Goal: Task Accomplishment & Management: Use online tool/utility

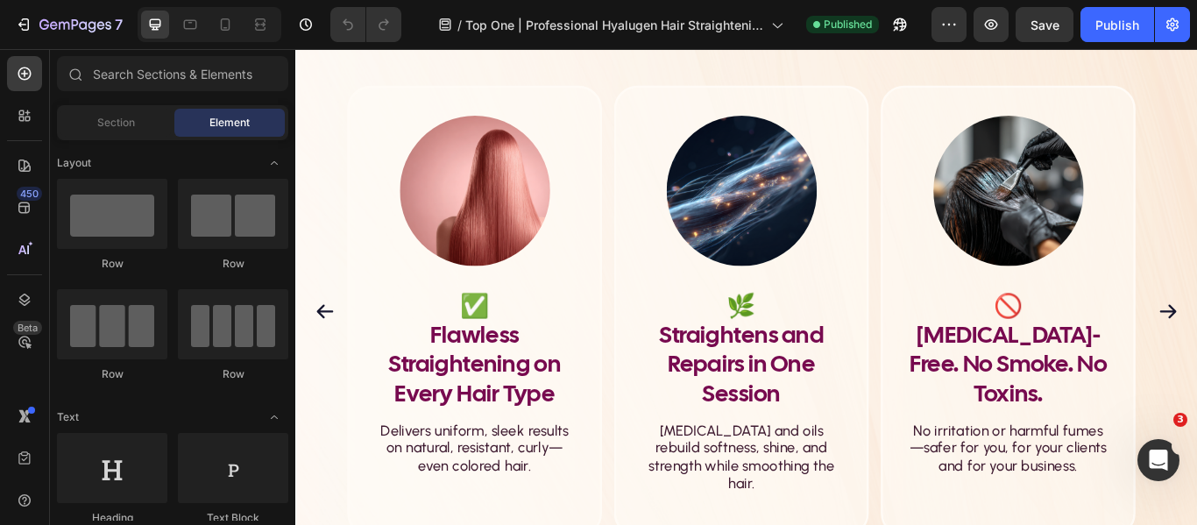
scroll to position [1227, 0]
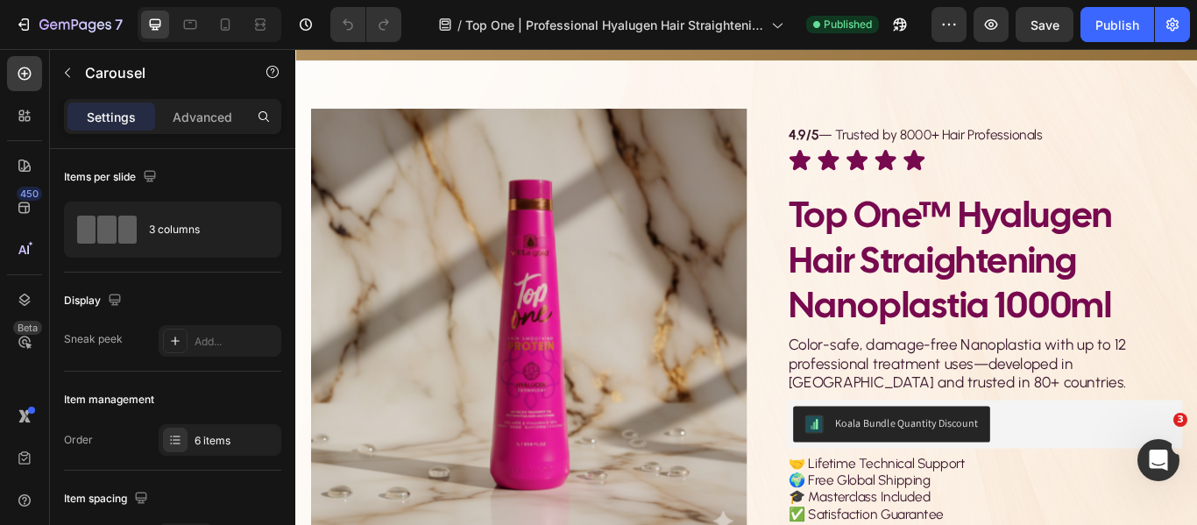
scroll to position [6308, 0]
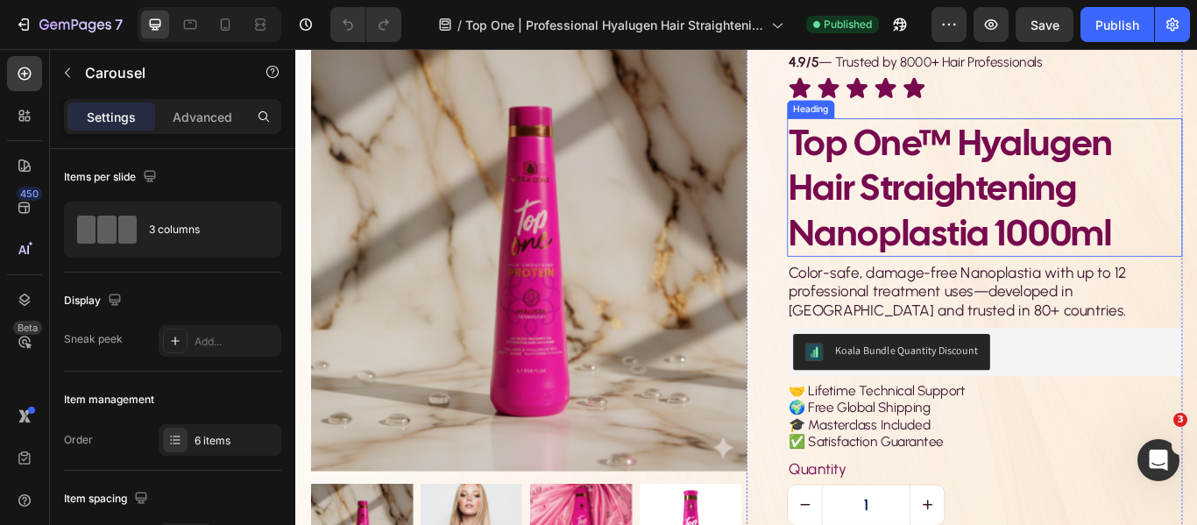
click at [1194, 251] on h2 "Top One™ Hyalugen Hair Straightening Nanoplastia 1000ml" at bounding box center [1098, 210] width 461 height 161
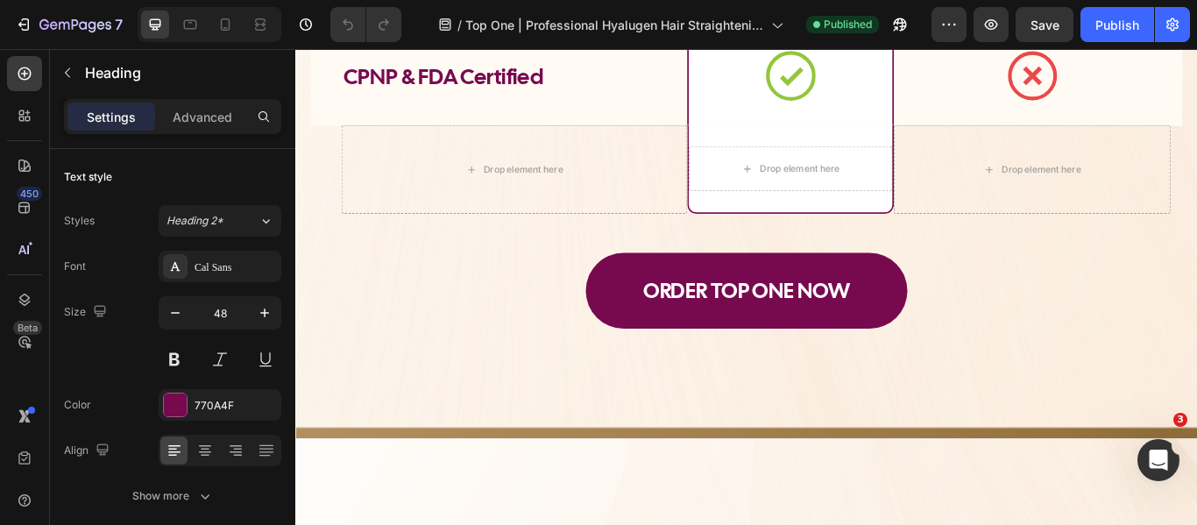
type input "16"
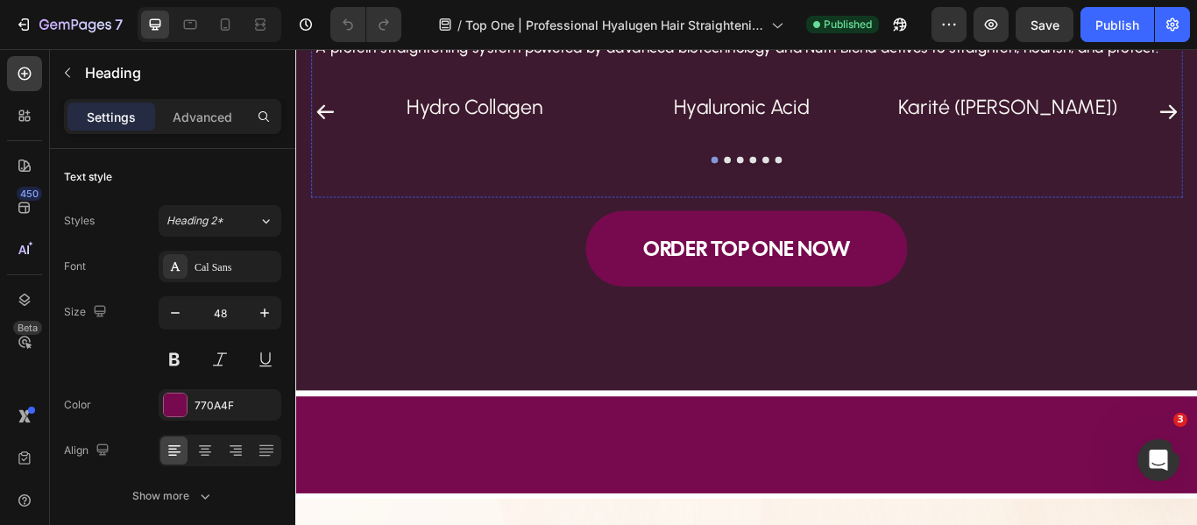
scroll to position [3718, 0]
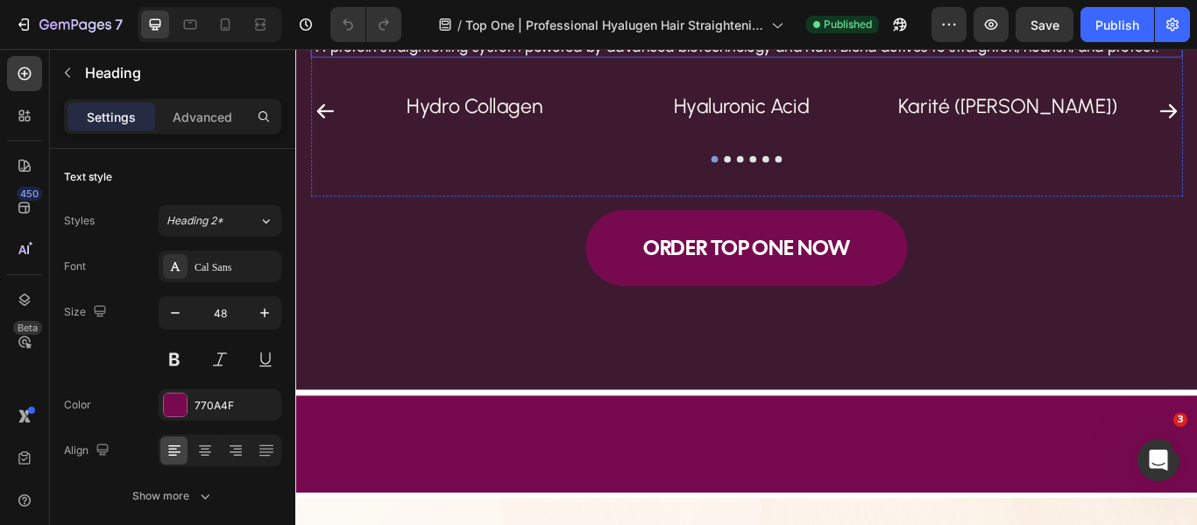
click at [906, 57] on p "A protein straightening system powered by advanced biotechnology and Nutri Blen…" at bounding box center [810, 46] width 991 height 22
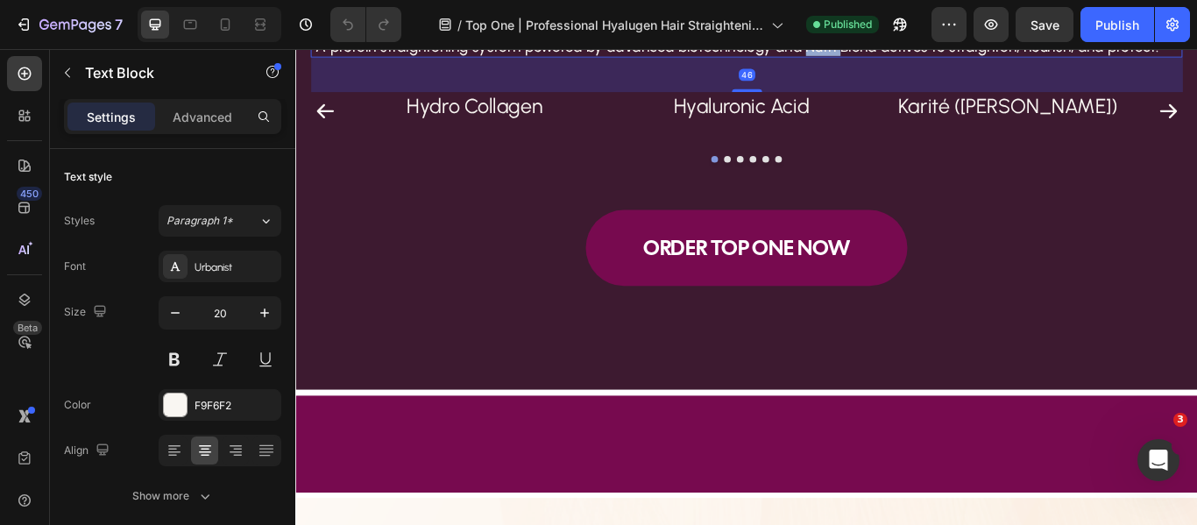
click at [906, 57] on p "A protein straightening system powered by advanced biotechnology and Nutri Blen…" at bounding box center [810, 46] width 991 height 22
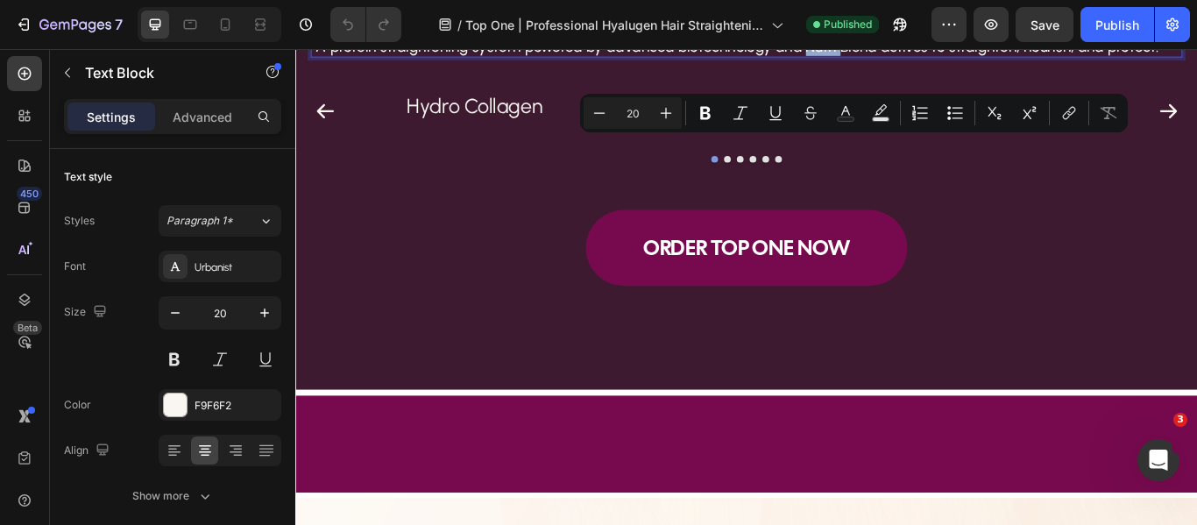
click at [887, 57] on p "A protein straightening system powered by advanced biotechnology and Nutri Blen…" at bounding box center [810, 46] width 991 height 22
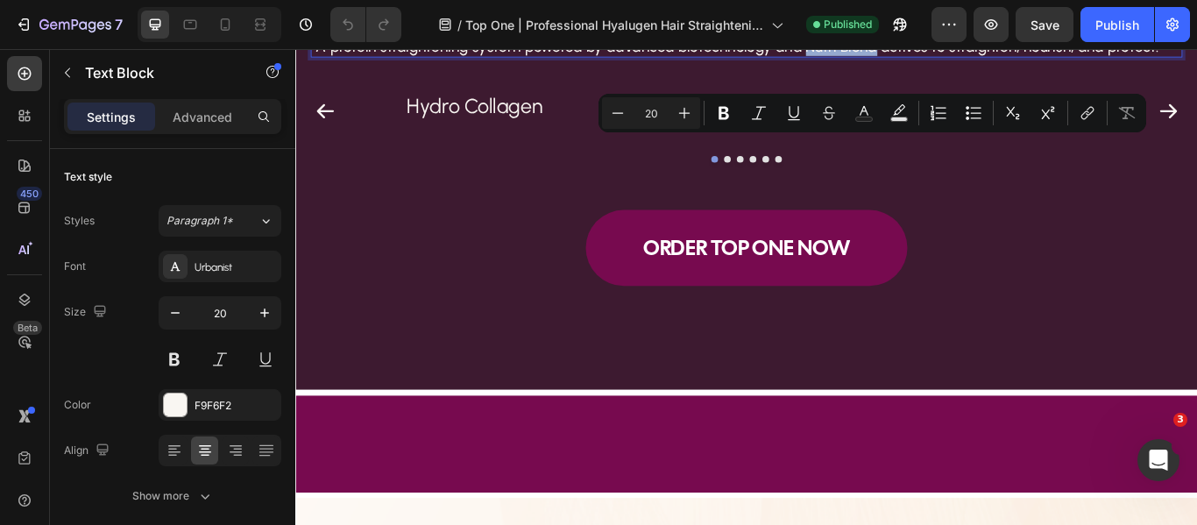
drag, startPoint x: 881, startPoint y: 162, endPoint x: 964, endPoint y: 154, distance: 82.7
click at [964, 57] on p "A protein straightening system powered by advanced biotechnology and Nutri Blen…" at bounding box center [810, 46] width 991 height 22
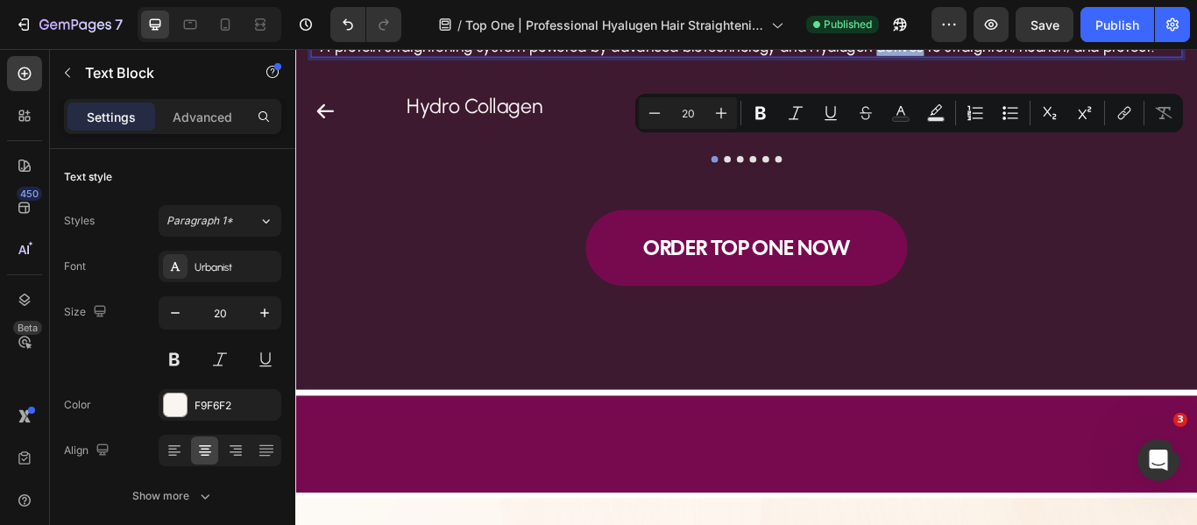
drag, startPoint x: 966, startPoint y: 160, endPoint x: 1015, endPoint y: 163, distance: 50.0
click at [1015, 57] on p "A protein straightening system powered by advanced biotechnology and Hyalugen a…" at bounding box center [810, 46] width 991 height 22
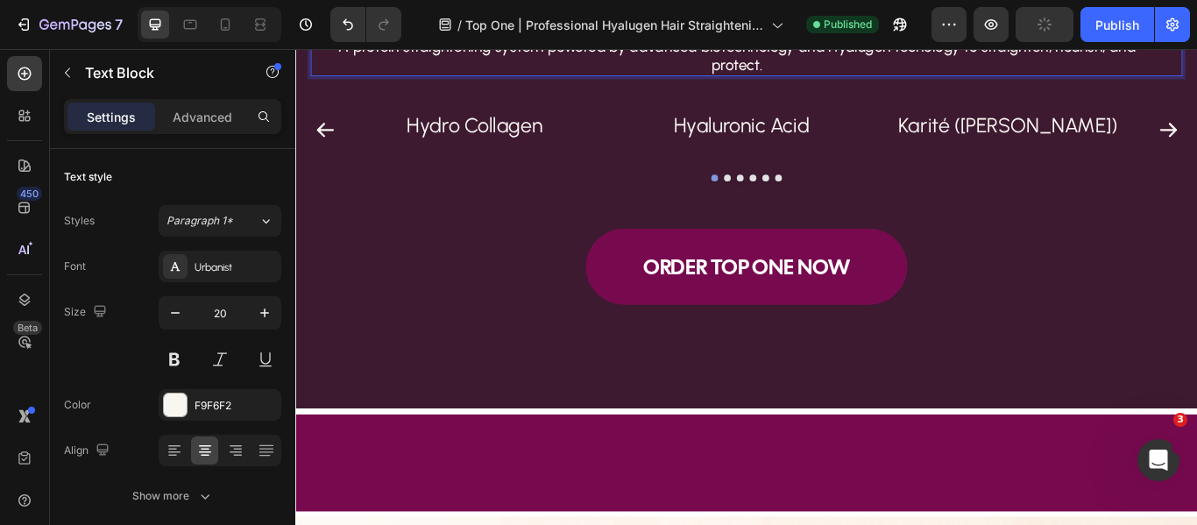
click at [1015, 79] on p "A protein straightening system powered by advanced biotechnology and Hyalugen t…" at bounding box center [810, 57] width 991 height 44
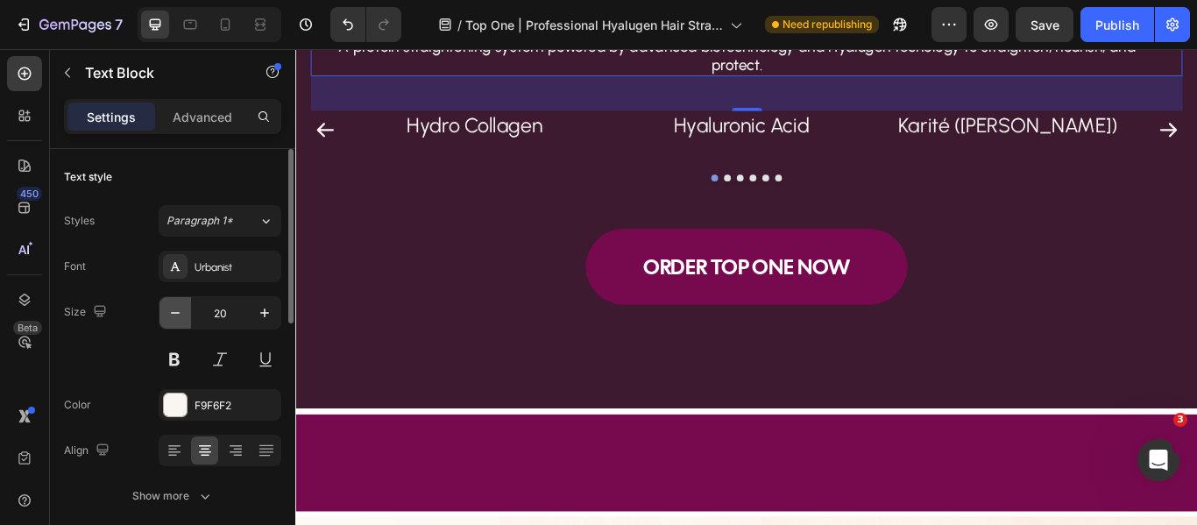
click at [168, 307] on icon "button" at bounding box center [175, 313] width 18 height 18
type input "19"
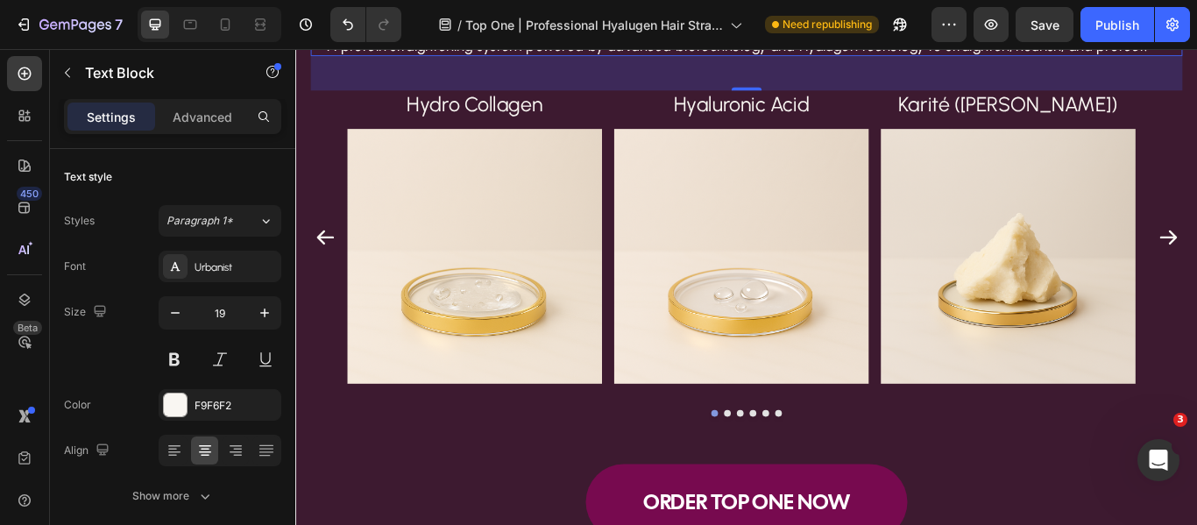
click at [1022, 56] on p "A protein straightening system powered by advanced biotechnology and Hyalugen t…" at bounding box center [810, 45] width 991 height 21
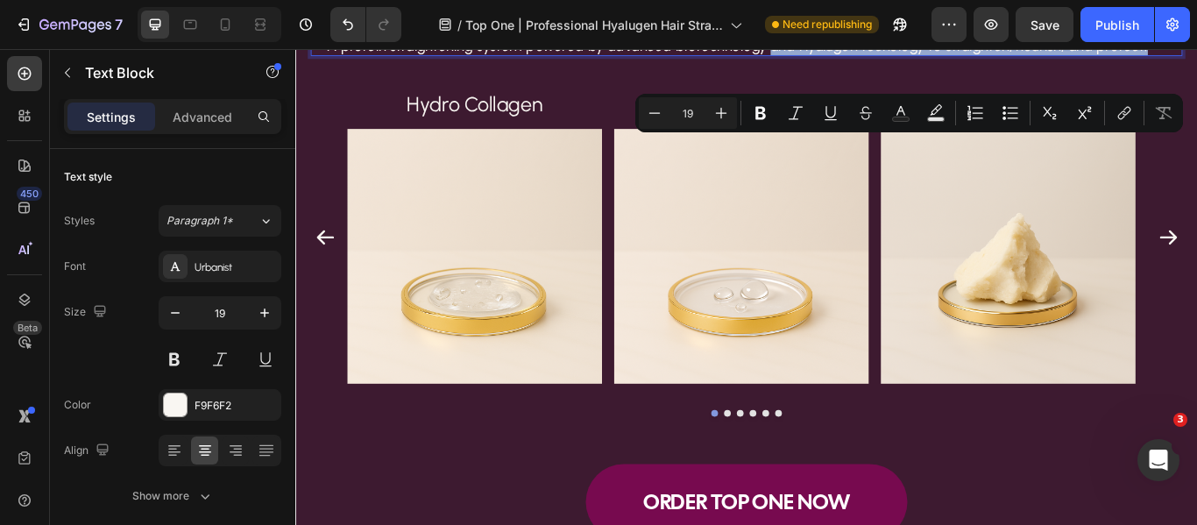
drag, startPoint x: 839, startPoint y: 159, endPoint x: 1281, endPoint y: 157, distance: 441.6
click at [1196, 56] on p "A protein straightening system powered by advanced biotechnology and Hyalugen t…" at bounding box center [810, 45] width 991 height 21
copy p "and Hyalugen tecnology to straighten, nourish, and protect."
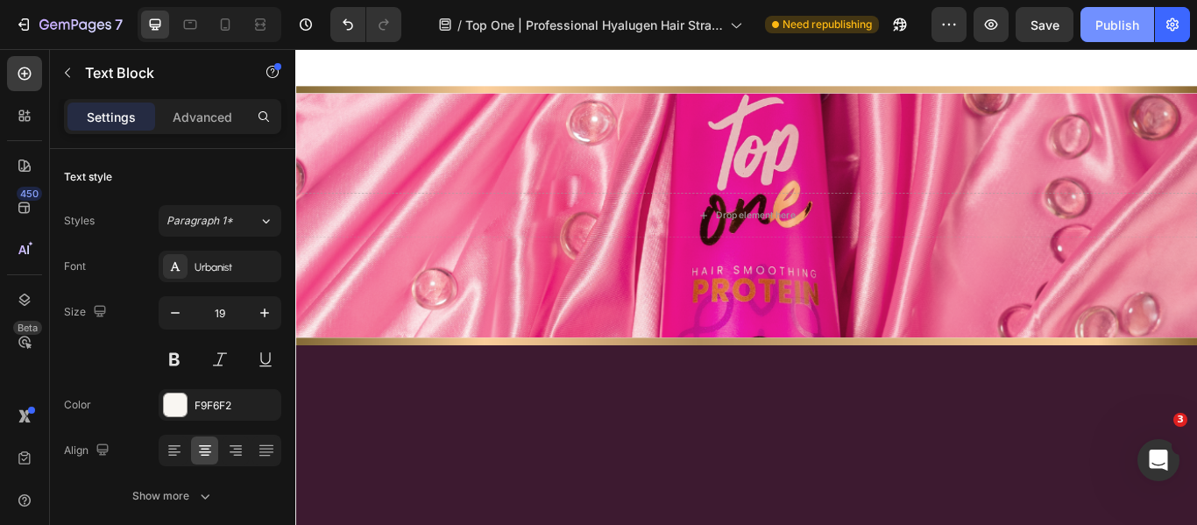
scroll to position [2612, 0]
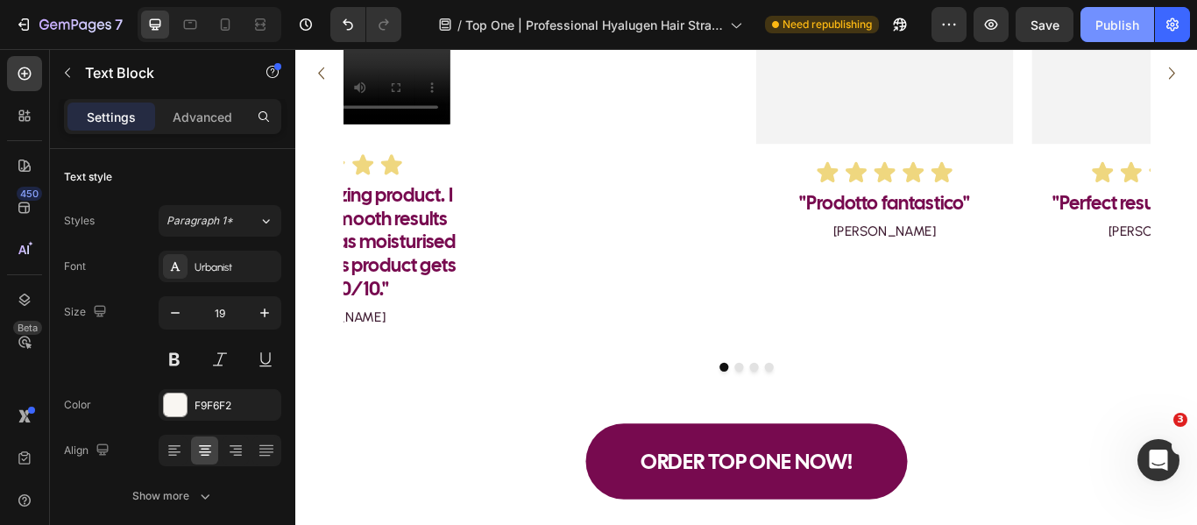
click at [1094, 15] on button "Publish" at bounding box center [1117, 24] width 74 height 35
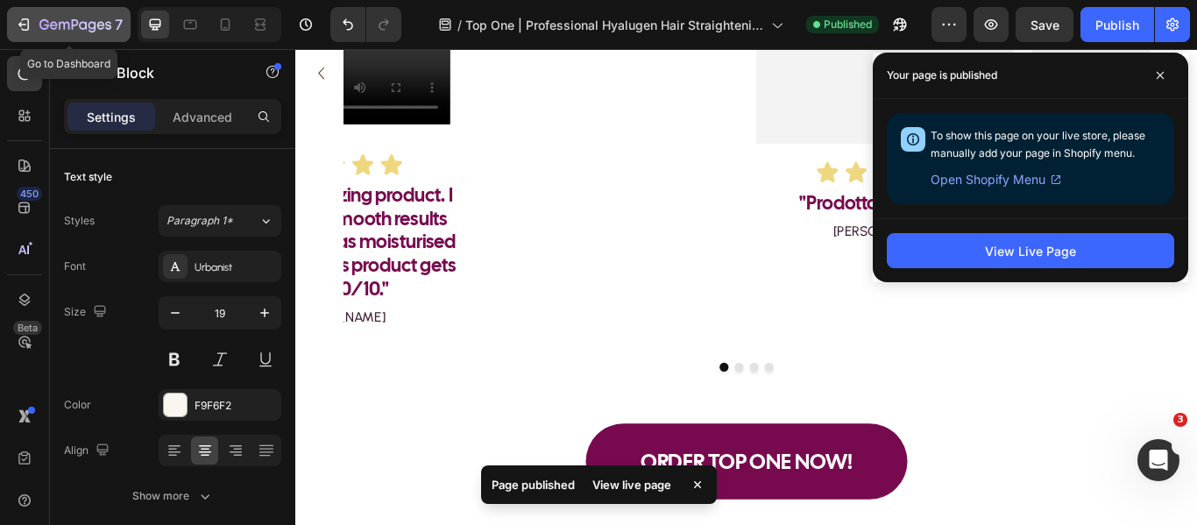
click at [32, 30] on div "7" at bounding box center [69, 24] width 108 height 21
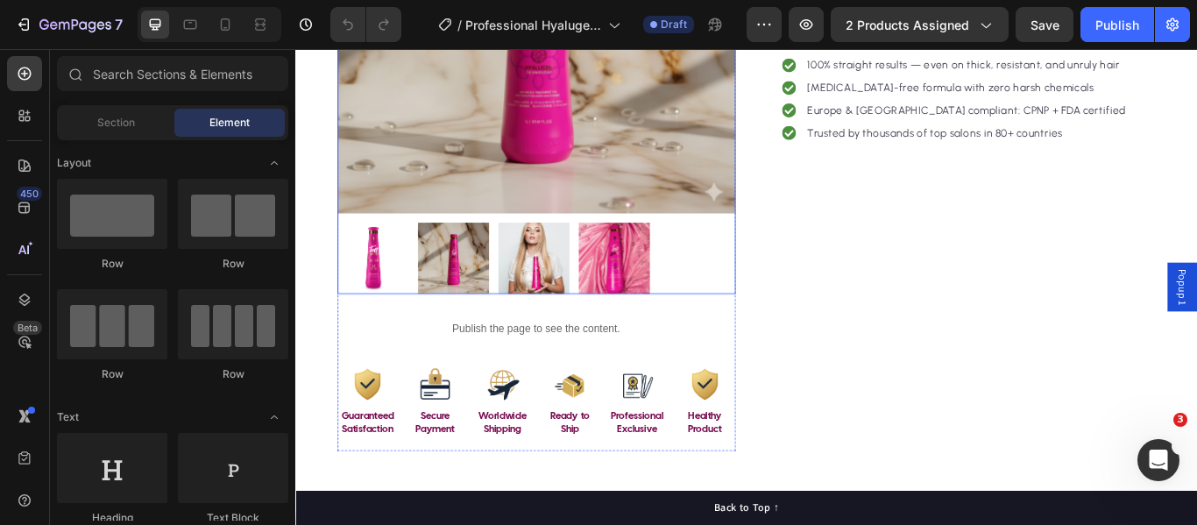
scroll to position [789, 0]
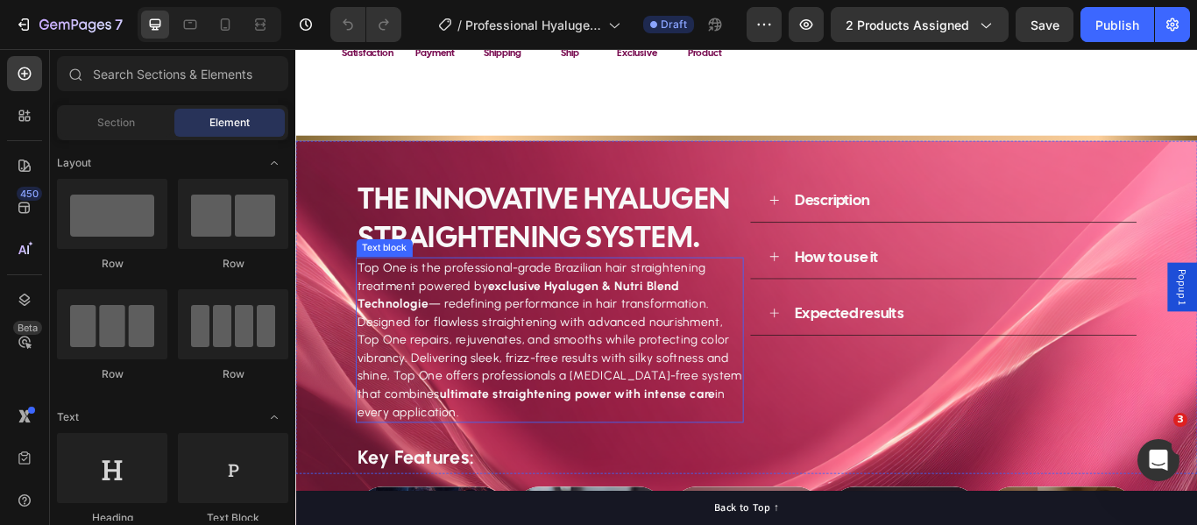
click at [681, 320] on strong "exclusive Hyalugen & Nutri Blend Technologie" at bounding box center [554, 335] width 375 height 38
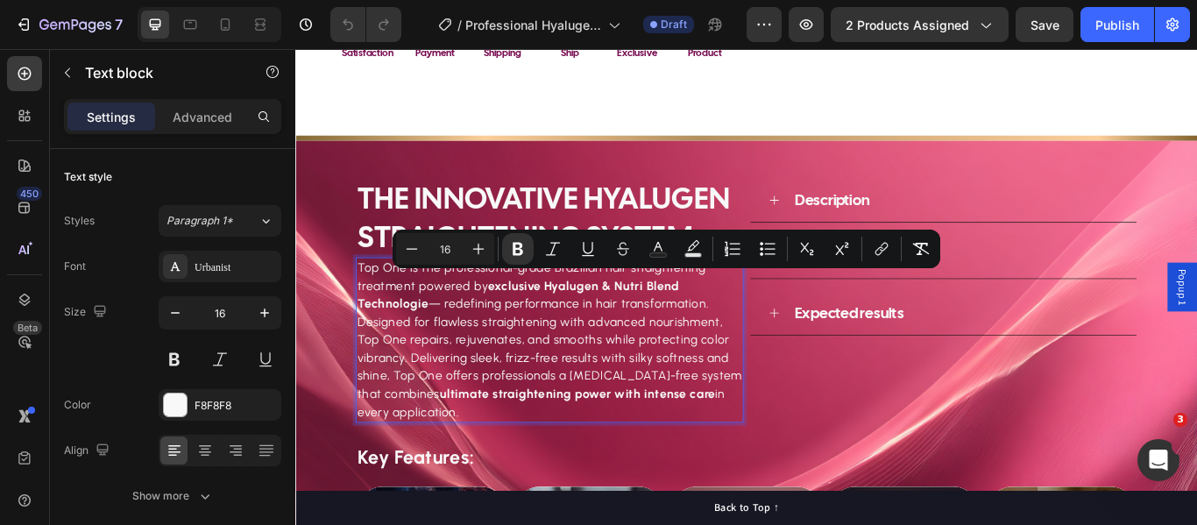
click at [651, 316] on strong "exclusive Hyalugen & Nutri Blend Technologie" at bounding box center [554, 335] width 375 height 38
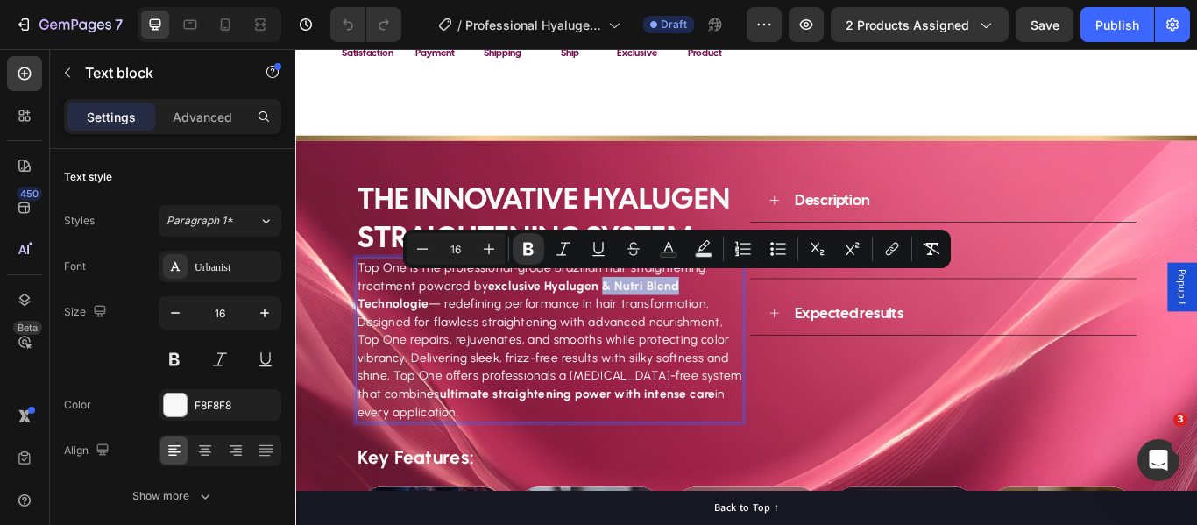
drag, startPoint x: 651, startPoint y: 316, endPoint x: 729, endPoint y: 320, distance: 78.1
click at [729, 320] on strong "exclusive Hyalugen & Nutri Blend Technologie" at bounding box center [554, 335] width 375 height 38
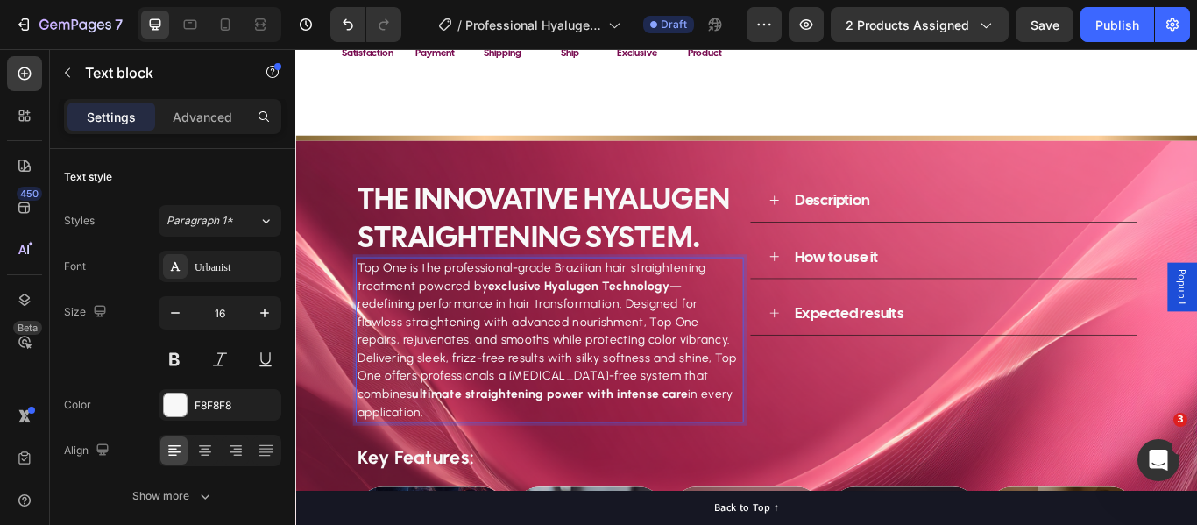
scroll to position [876, 0]
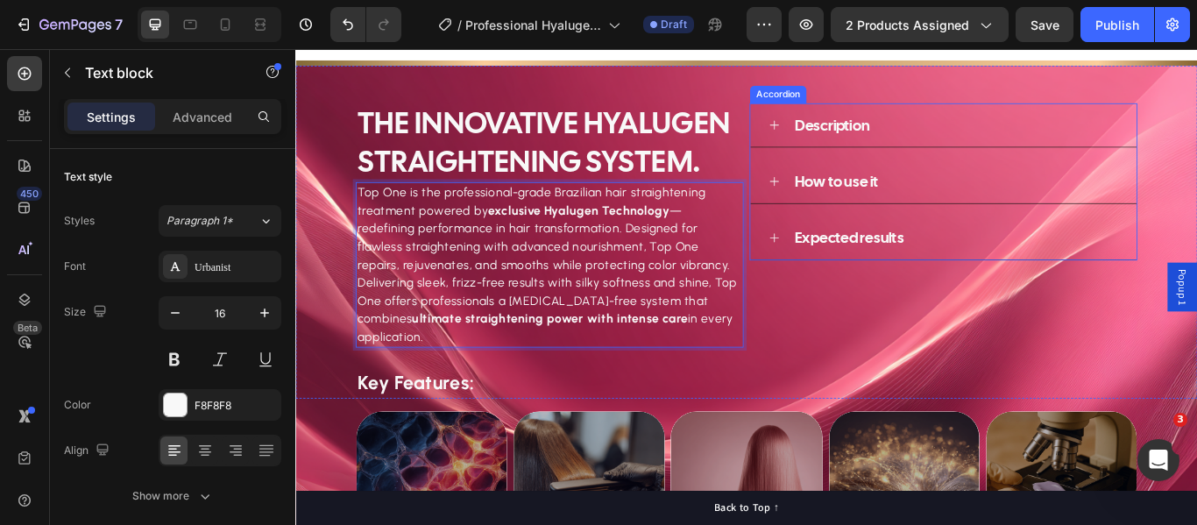
click at [850, 121] on div "Description How to use it Expected results Accordion" at bounding box center [1050, 203] width 452 height 183
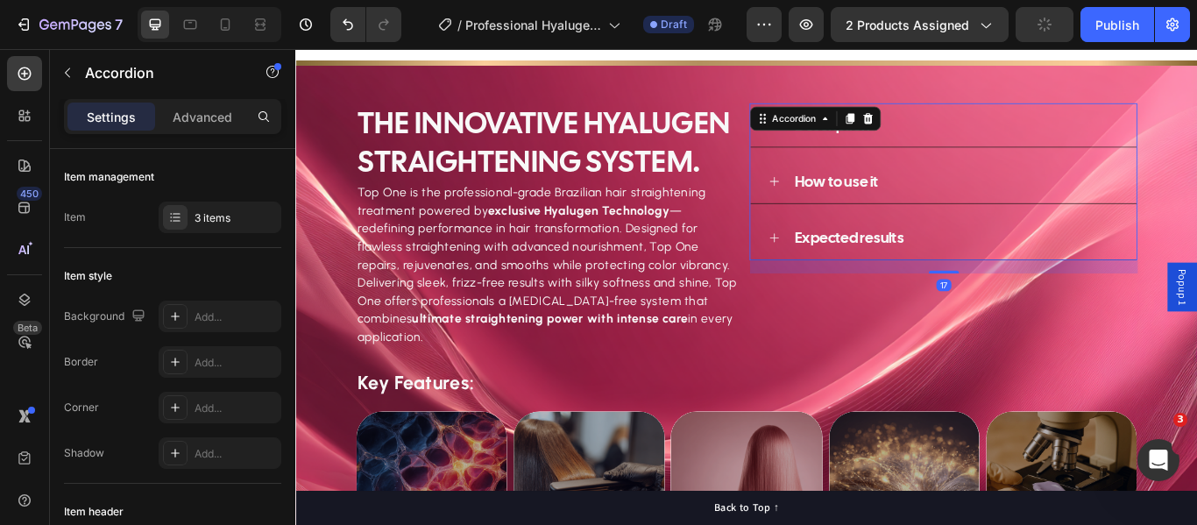
click at [838, 139] on div "Description" at bounding box center [1050, 138] width 450 height 52
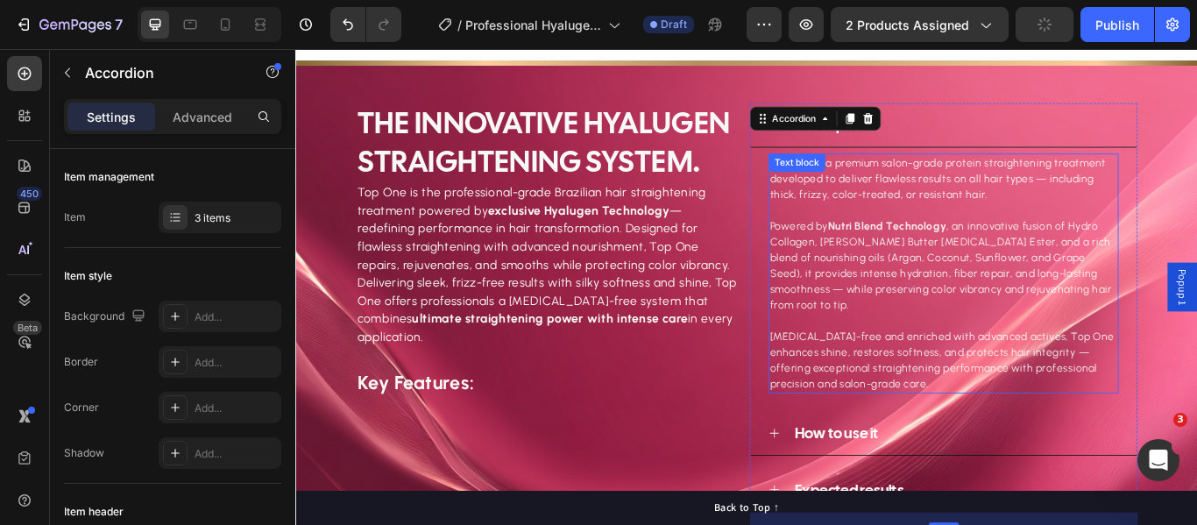
click at [937, 248] on strong "Nutri Blend Technology" at bounding box center [985, 255] width 138 height 15
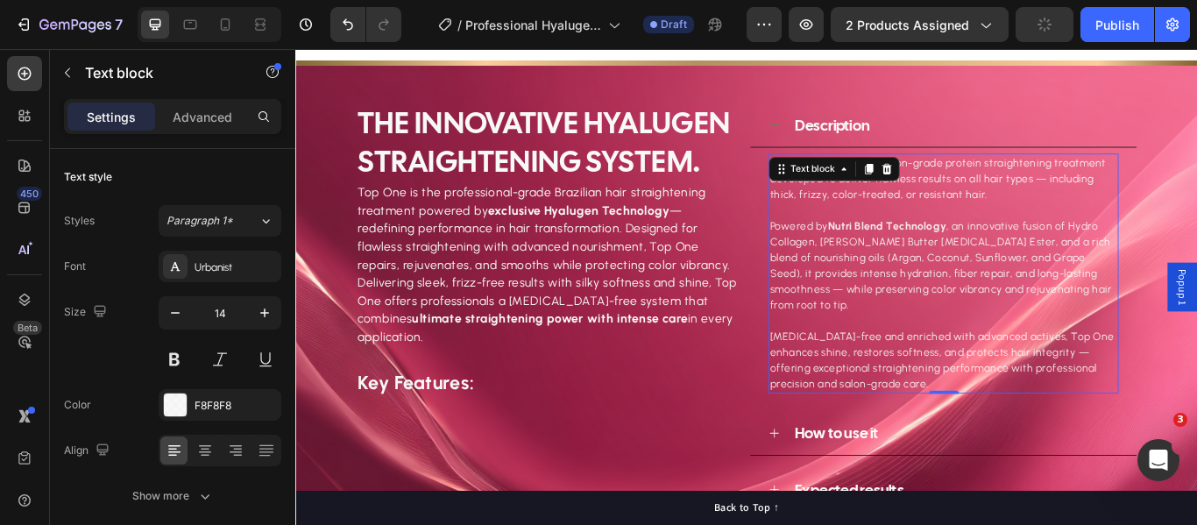
click at [937, 248] on strong "Nutri Blend Technology" at bounding box center [985, 255] width 138 height 15
drag, startPoint x: 980, startPoint y: 244, endPoint x: 944, endPoint y: 249, distance: 36.2
click at [944, 249] on strong "Nutri Blend Technology" at bounding box center [985, 255] width 138 height 15
click at [919, 250] on strong "Nutri Blend Technology" at bounding box center [985, 255] width 138 height 15
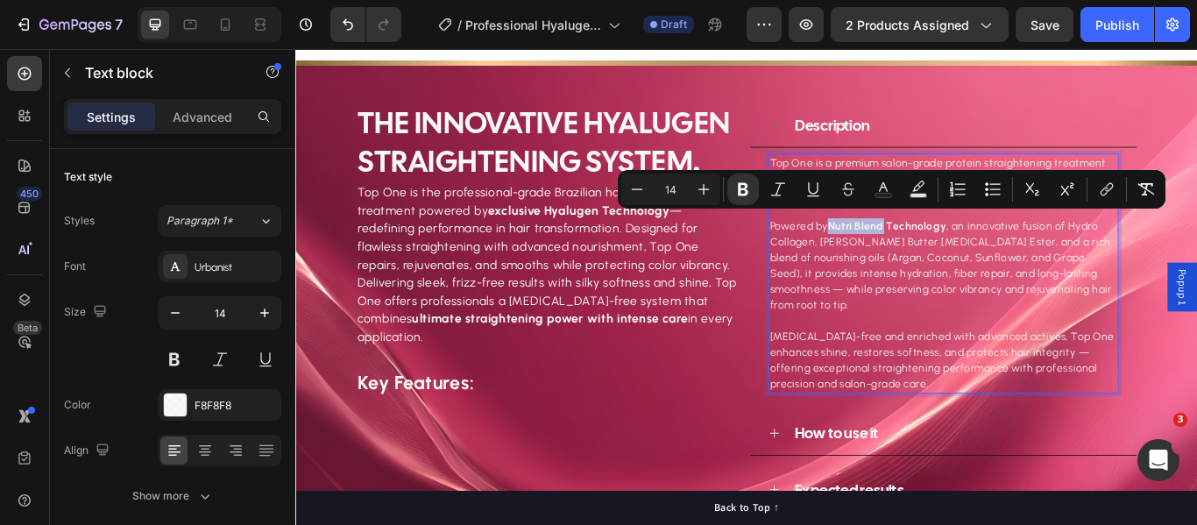
drag, startPoint x: 914, startPoint y: 248, endPoint x: 974, endPoint y: 249, distance: 60.5
click at [974, 249] on strong "Nutri Blend Technology" at bounding box center [985, 255] width 138 height 15
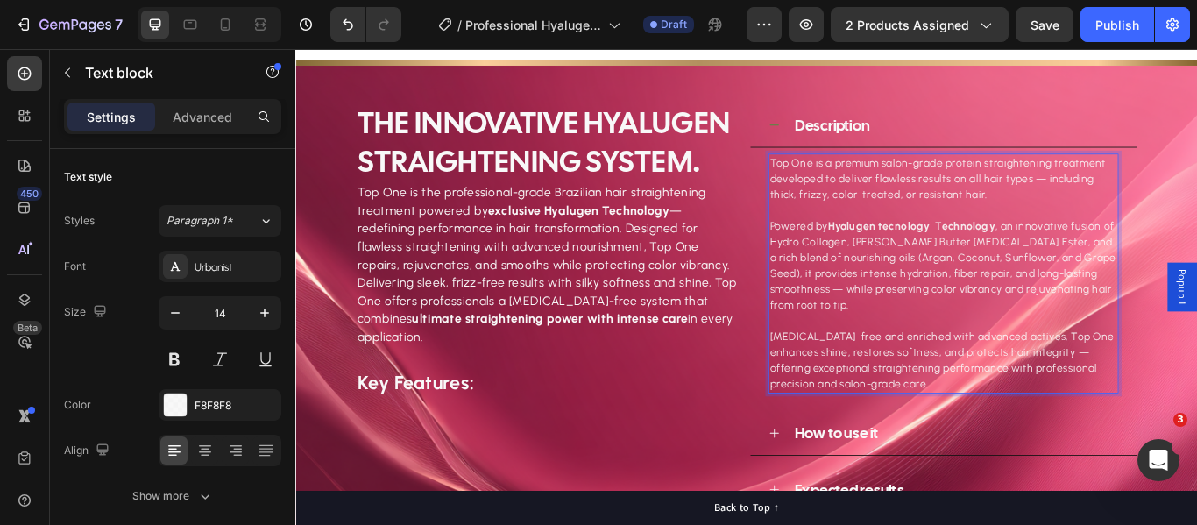
click at [980, 249] on strong "Hyalugen tecnology Technology" at bounding box center [1013, 255] width 195 height 15
click at [990, 253] on strong "Hyalugen Technology" at bounding box center [981, 255] width 130 height 15
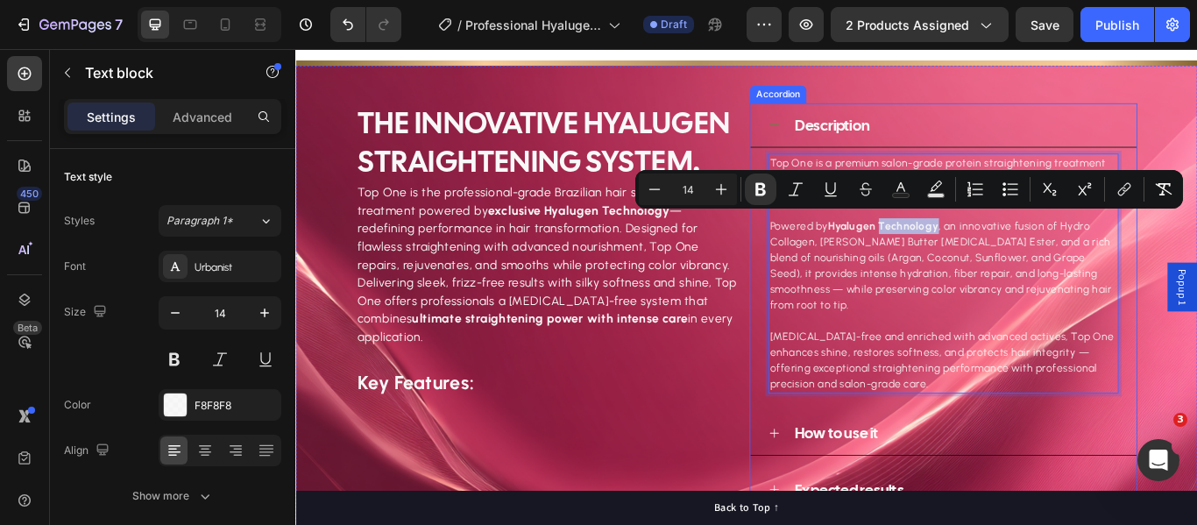
copy strong "Technology"
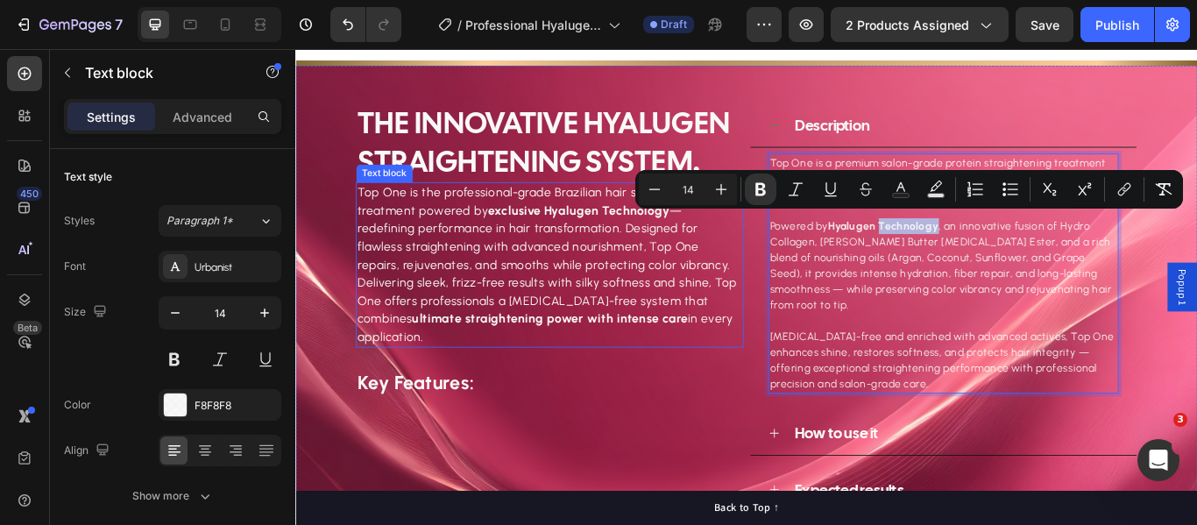
click at [562, 230] on strong "exclusive Hyalugen Technology" at bounding box center [626, 237] width 212 height 17
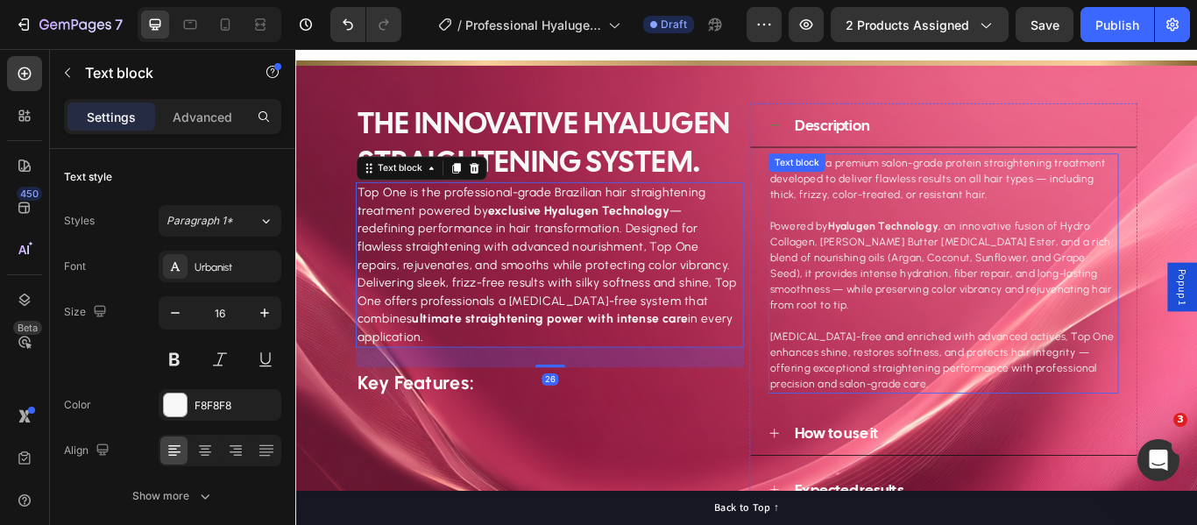
click at [1057, 281] on p "Powered by Hyalugen Technology , an innovative fusion of Hydro Collagen, Shea B…" at bounding box center [1050, 301] width 405 height 110
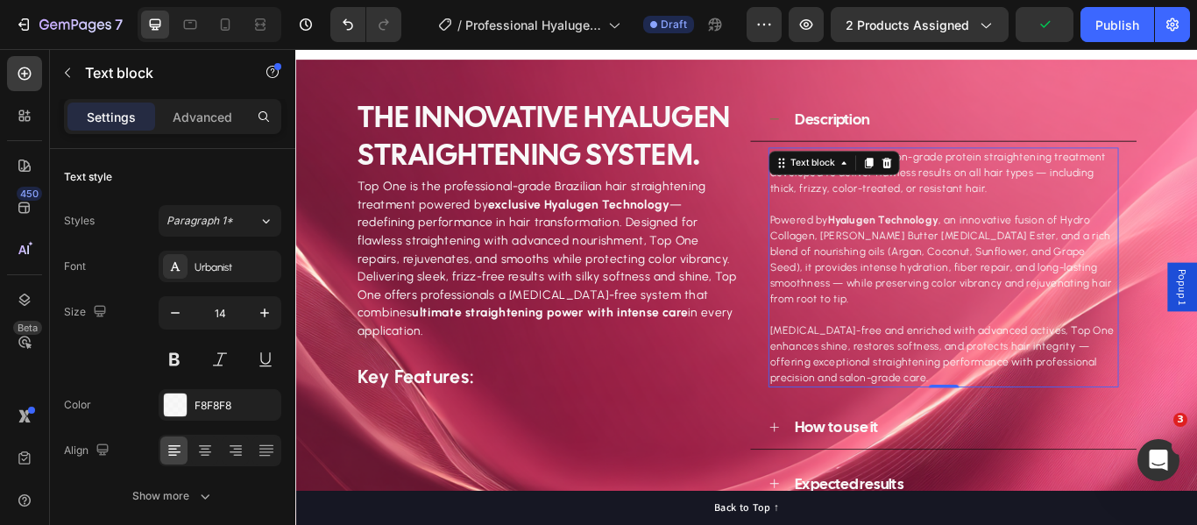
scroll to position [964, 0]
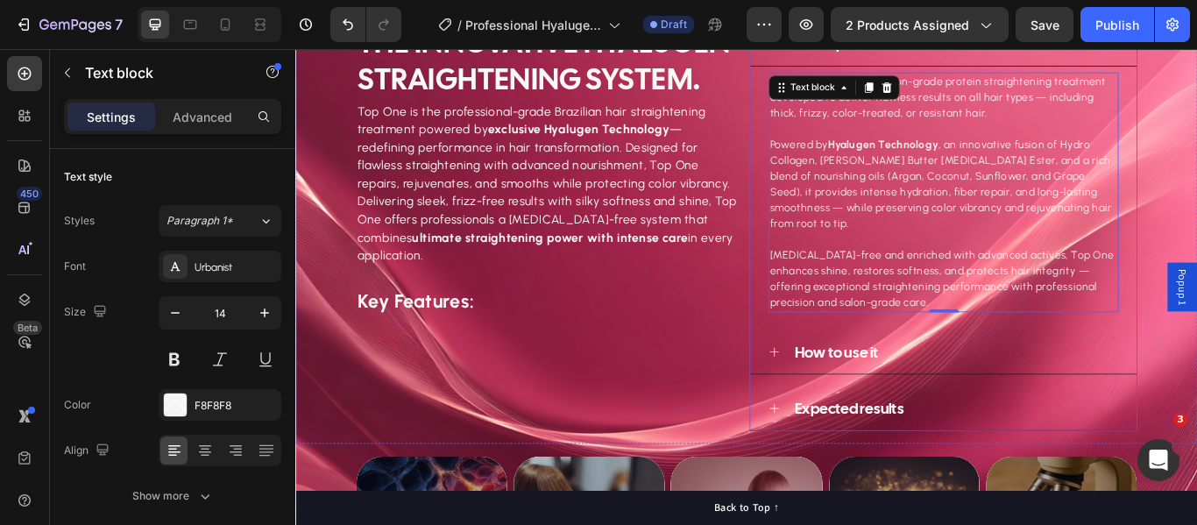
click at [846, 395] on icon at bounding box center [853, 402] width 14 height 14
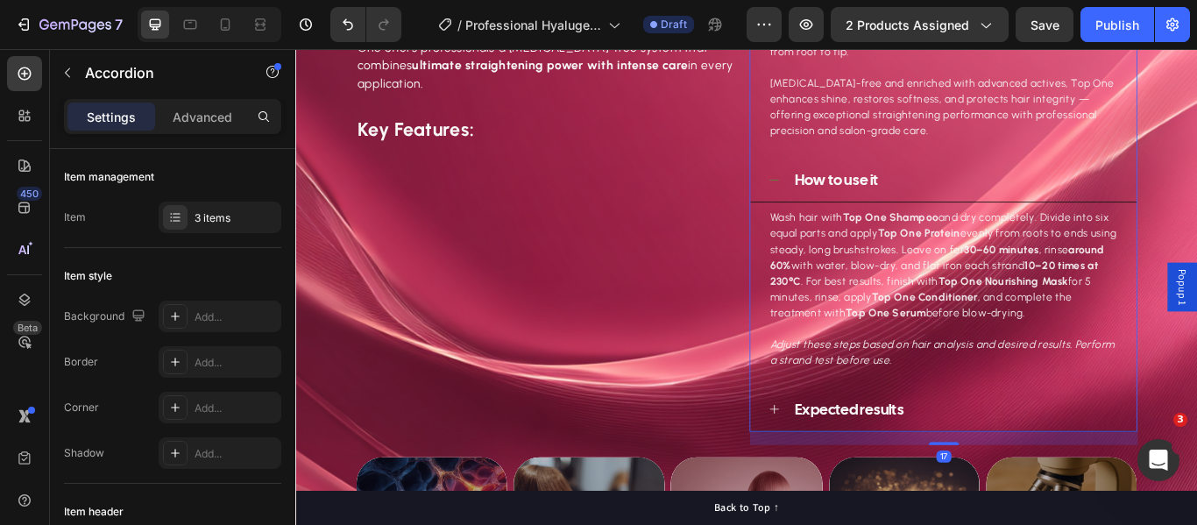
scroll to position [1227, 0]
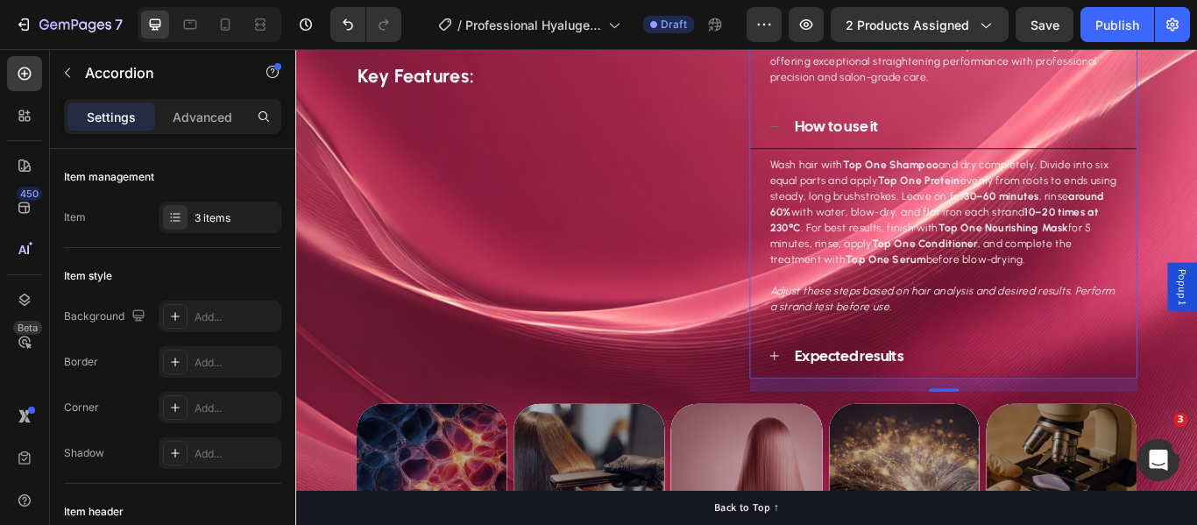
click at [848, 401] on icon at bounding box center [853, 406] width 11 height 11
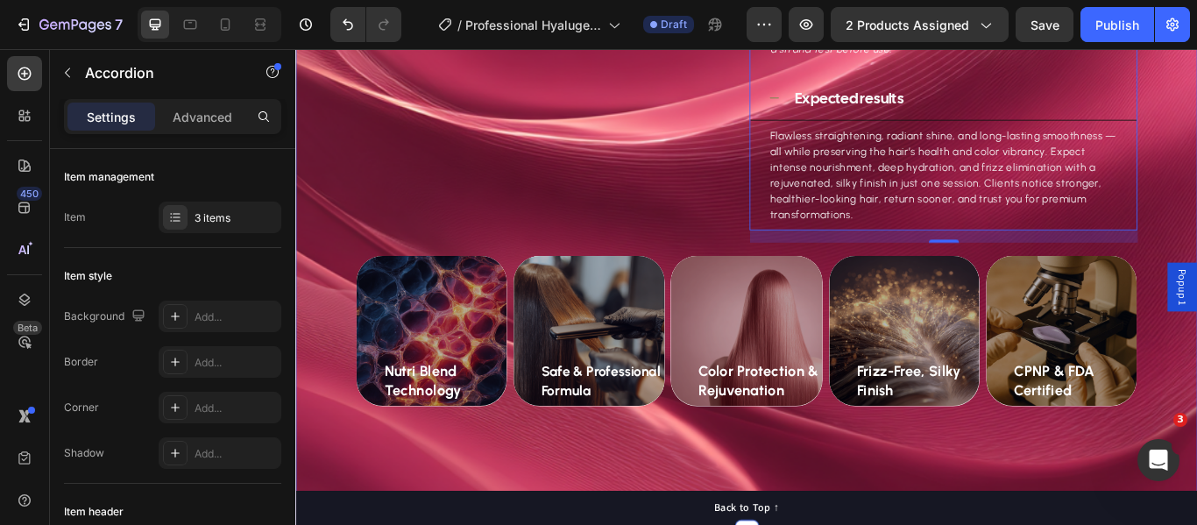
scroll to position [1665, 0]
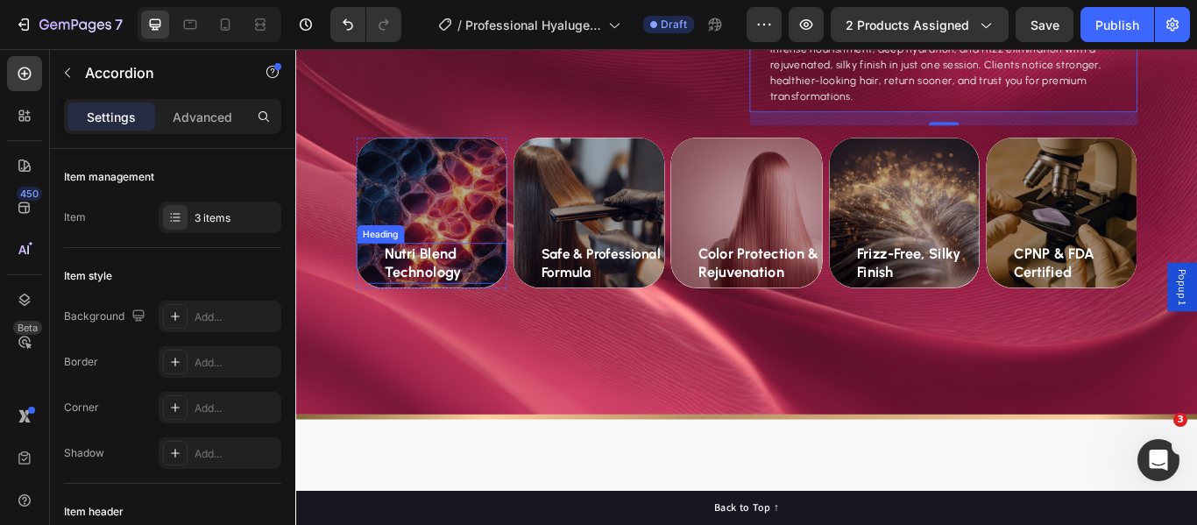
click at [435, 275] on h2 "Nutri Blend Technology" at bounding box center [469, 298] width 145 height 46
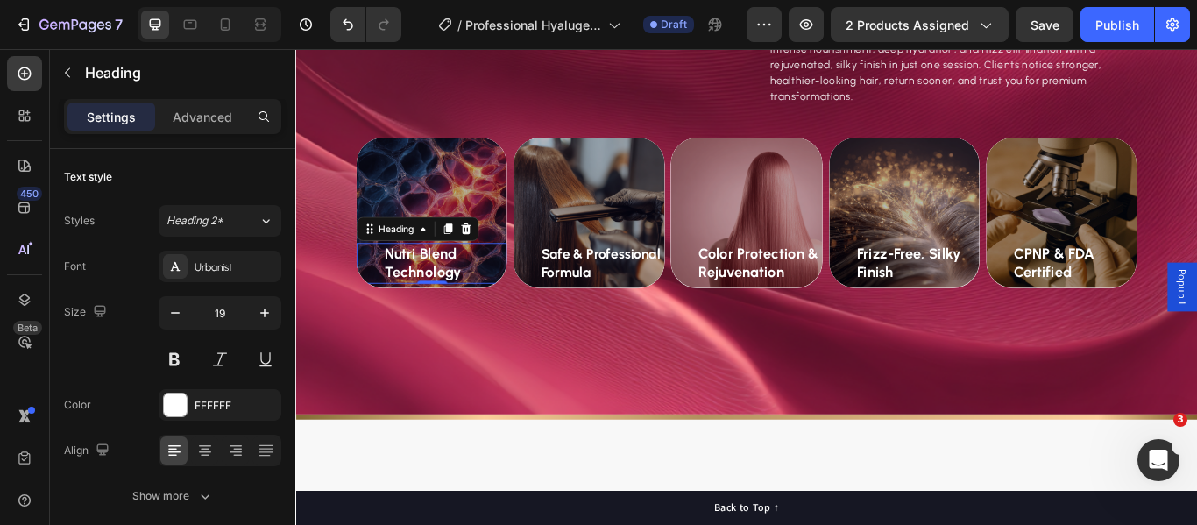
click at [435, 275] on h2 "Nutri Blend Technology" at bounding box center [469, 298] width 145 height 46
click at [435, 277] on p "Nutri Blend Technology" at bounding box center [469, 298] width 141 height 43
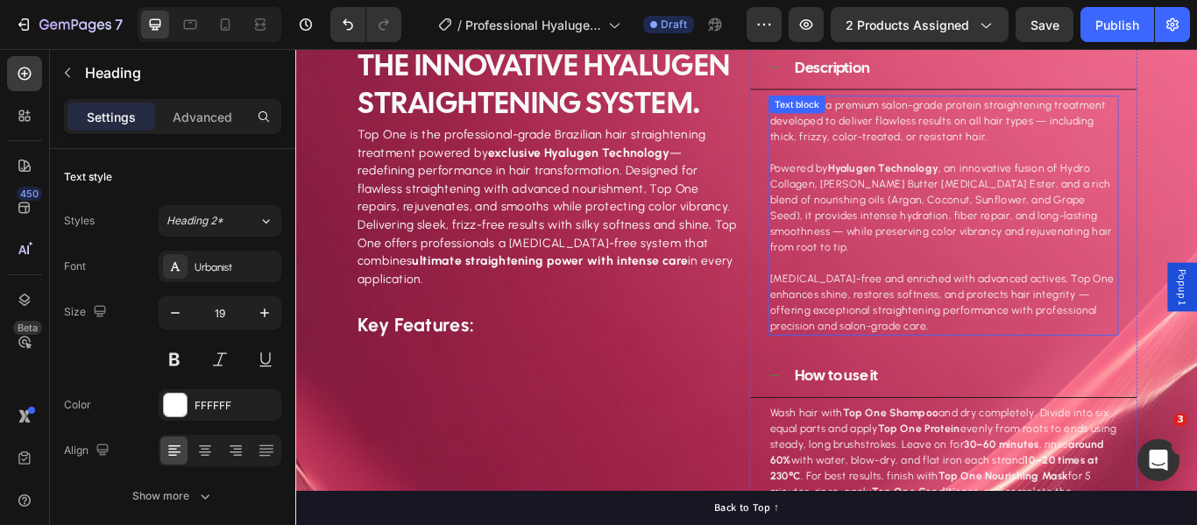
scroll to position [888, 0]
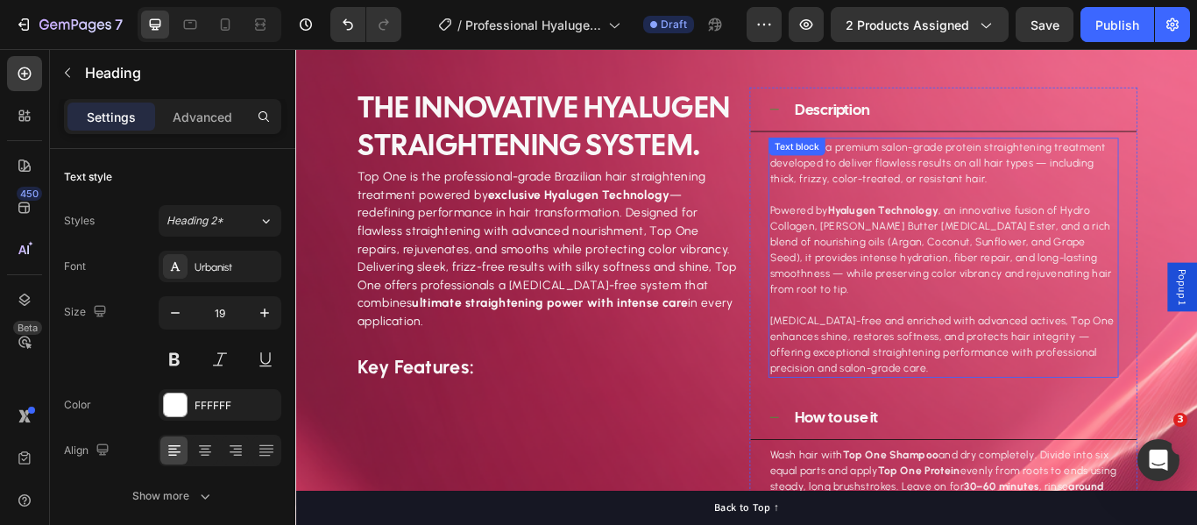
click at [978, 278] on p "Powered by Hyalugen Technology , an innovative fusion of Hydro Collagen, Shea B…" at bounding box center [1050, 283] width 405 height 110
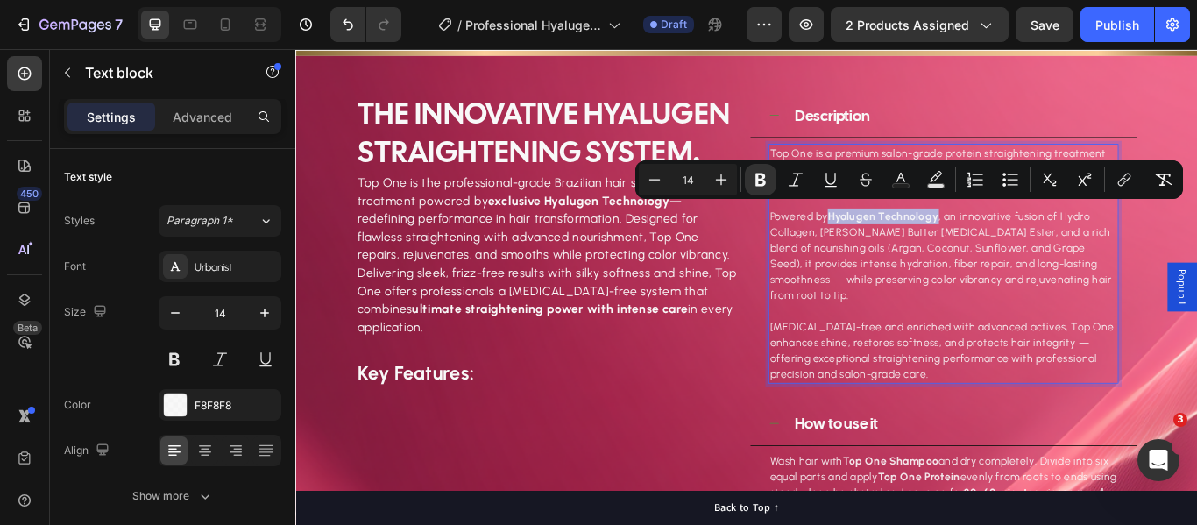
drag, startPoint x: 914, startPoint y: 237, endPoint x: 1038, endPoint y: 241, distance: 124.5
click at [1038, 241] on p "Powered by Hyalugen Technology , an innovative fusion of Hydro Collagen, Shea B…" at bounding box center [1050, 290] width 405 height 110
copy strong "Hyalugen Technology"
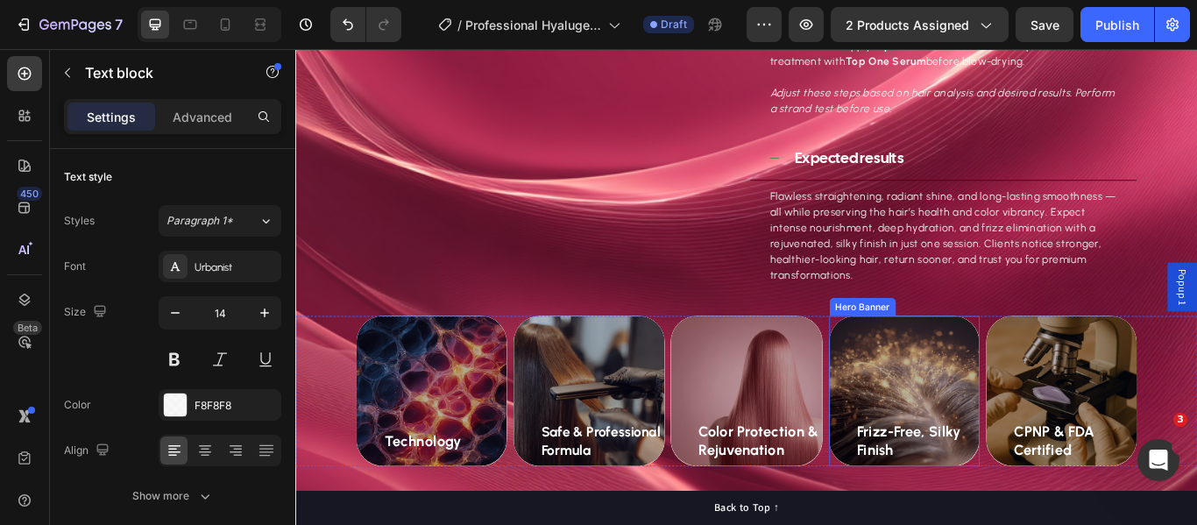
scroll to position [1676, 0]
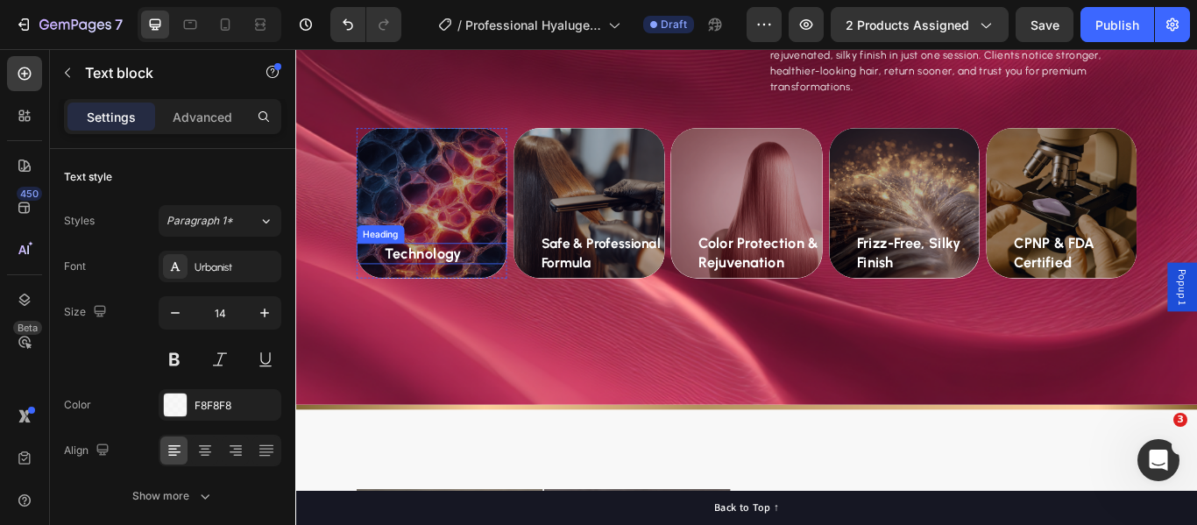
click at [427, 277] on strong "Technology" at bounding box center [444, 287] width 90 height 20
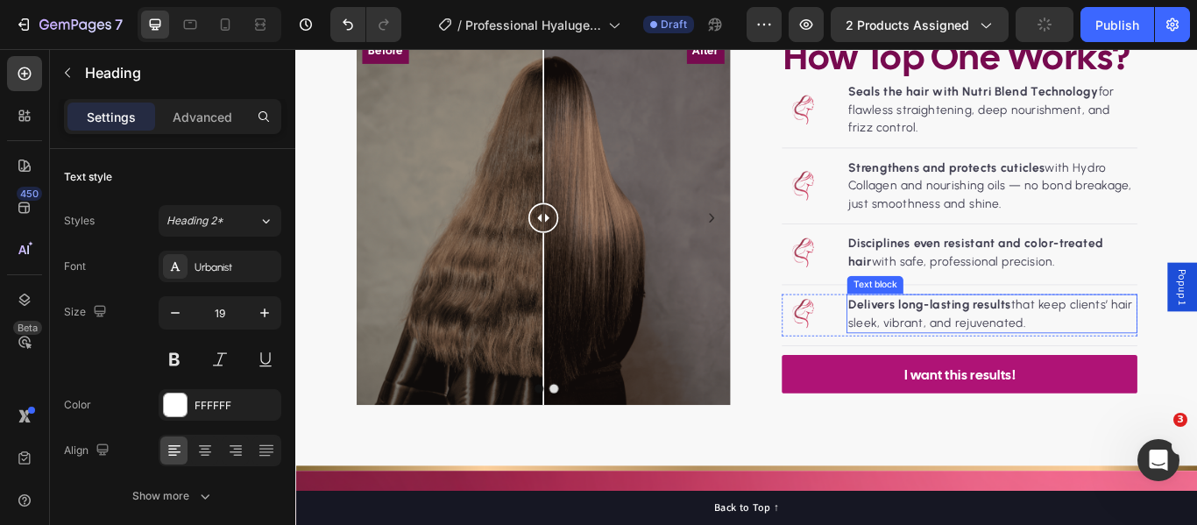
scroll to position [2103, 0]
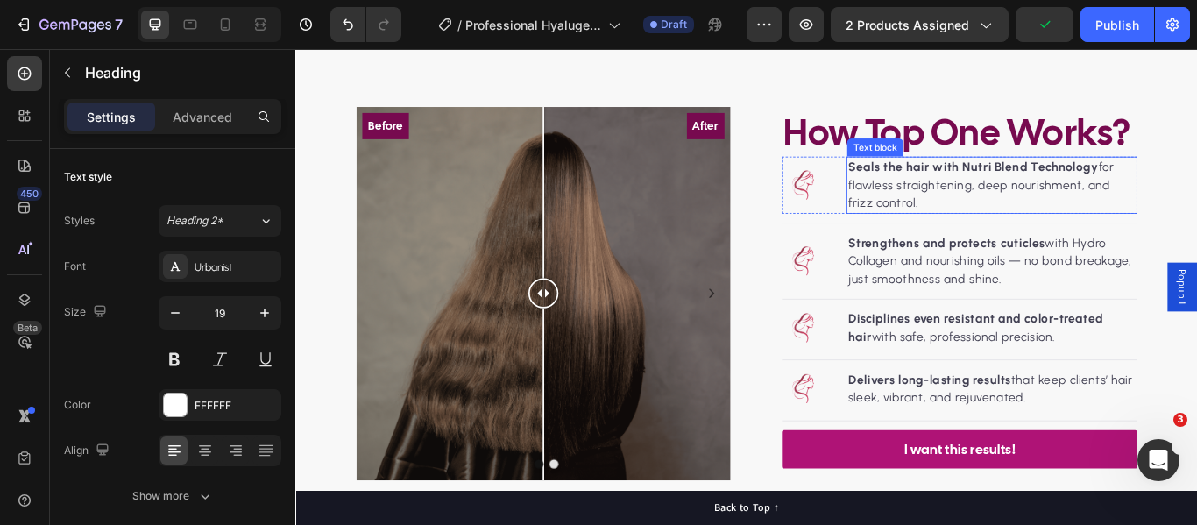
click at [1100, 182] on strong "Seals the hair with Nutri Blend Technology" at bounding box center [1085, 186] width 292 height 17
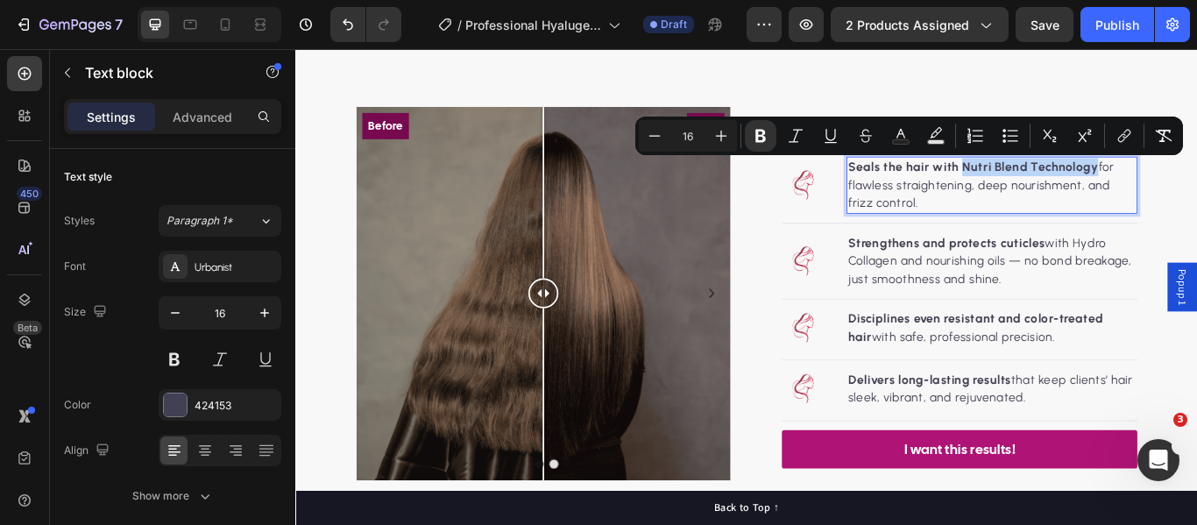
drag, startPoint x: 1063, startPoint y: 181, endPoint x: 1219, endPoint y: 182, distance: 156.0
click at [1196, 182] on p "Seals the hair with Nutri Blend Technology for flawless straightening, deep nou…" at bounding box center [1107, 207] width 336 height 63
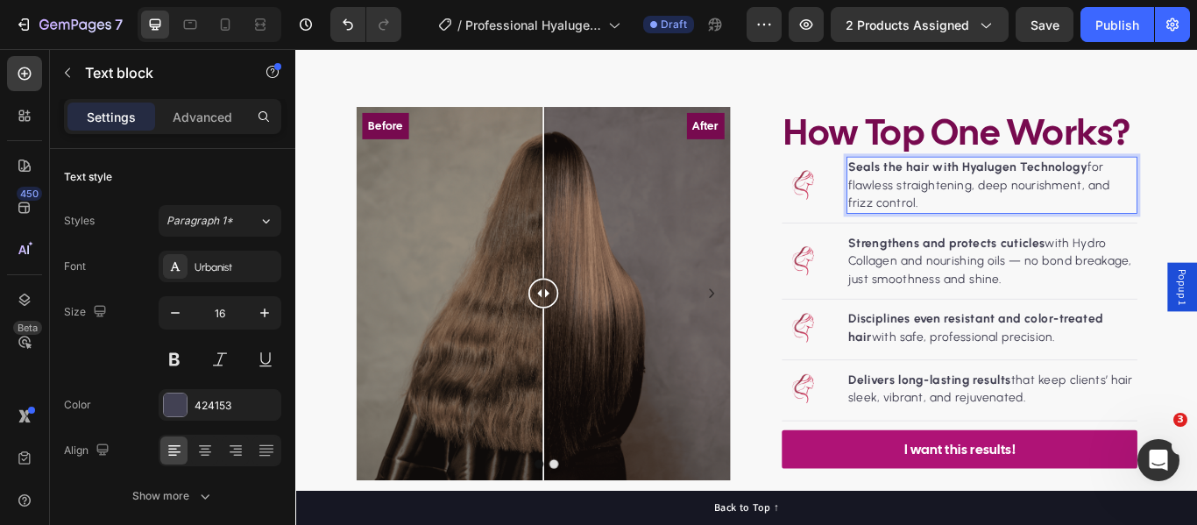
click at [1044, 230] on p "Seals the hair with Hyalugen Technology for flawless straightening, deep nouris…" at bounding box center [1107, 207] width 336 height 63
click at [177, 402] on div at bounding box center [175, 404] width 23 height 23
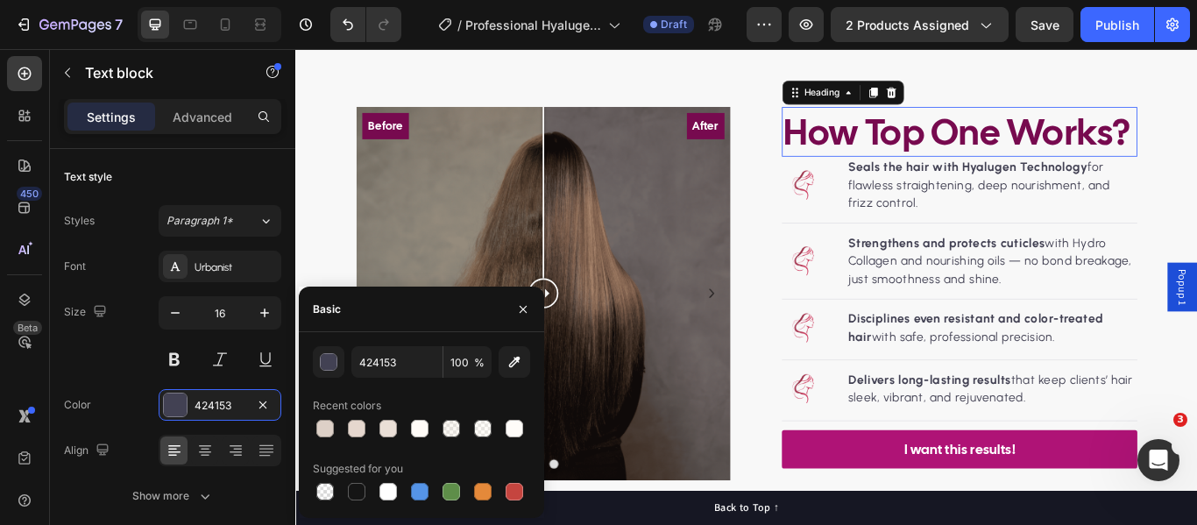
click at [1122, 144] on h2 "How Top One Works?" at bounding box center [1069, 146] width 414 height 58
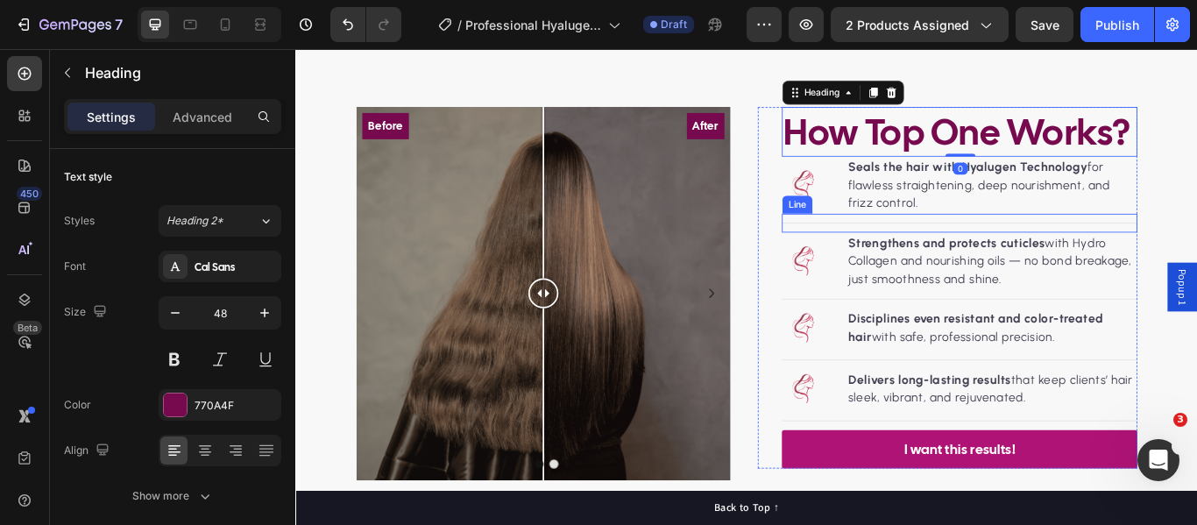
click at [1006, 210] on p "Seals the hair with Hyalugen Technology for flawless straightening, deep nouris…" at bounding box center [1107, 207] width 336 height 63
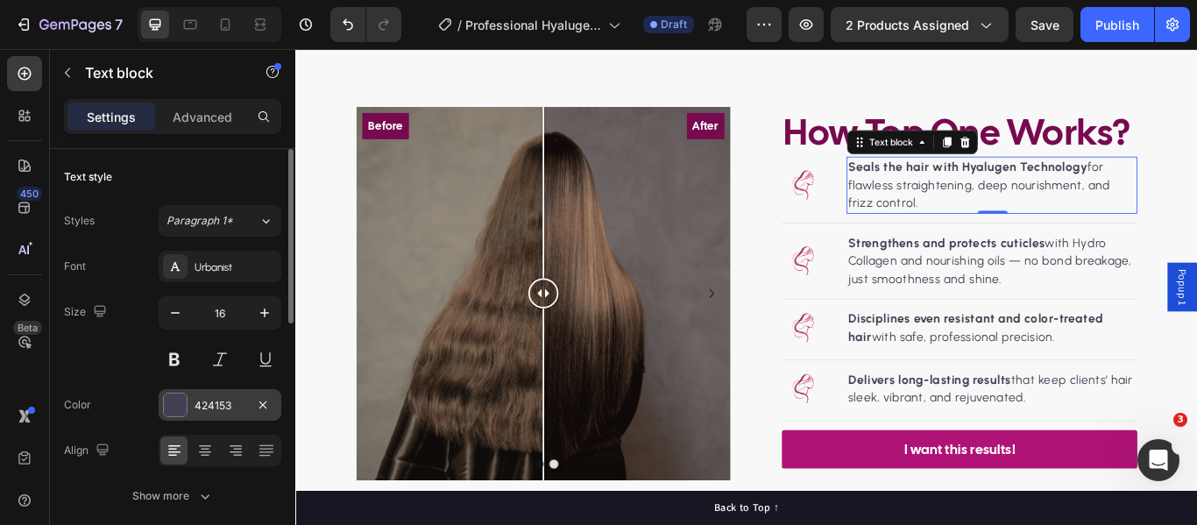
click at [174, 402] on div at bounding box center [175, 404] width 23 height 23
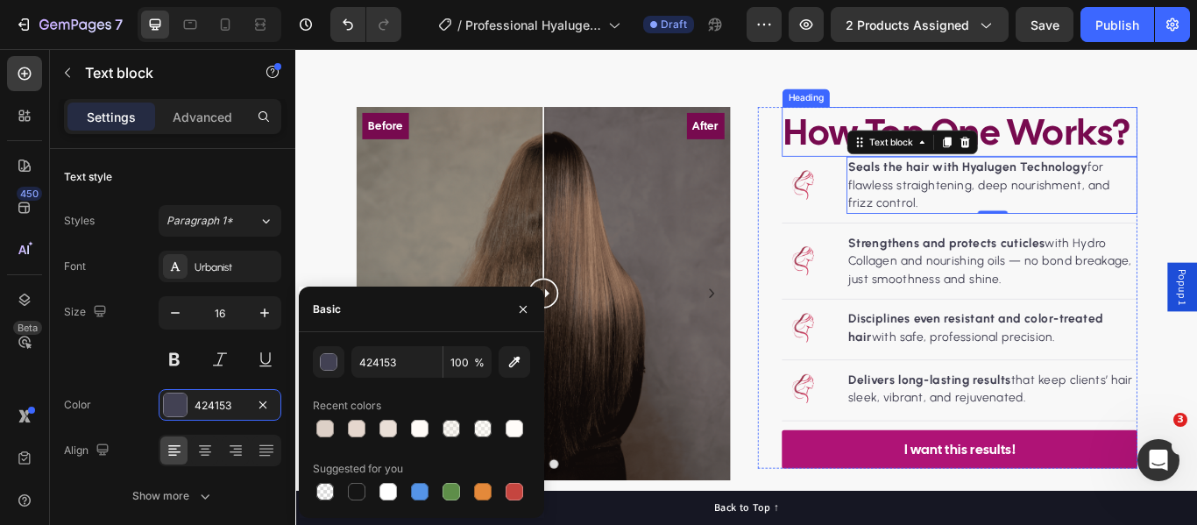
click at [1144, 146] on h2 "How Top One Works?" at bounding box center [1069, 146] width 414 height 58
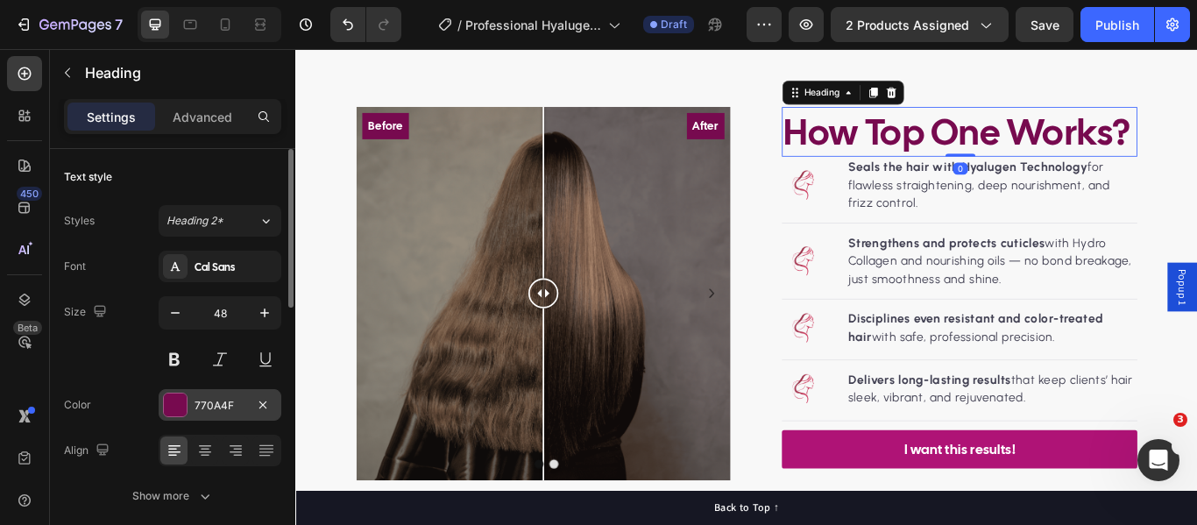
click at [218, 407] on div "770A4F" at bounding box center [220, 406] width 51 height 16
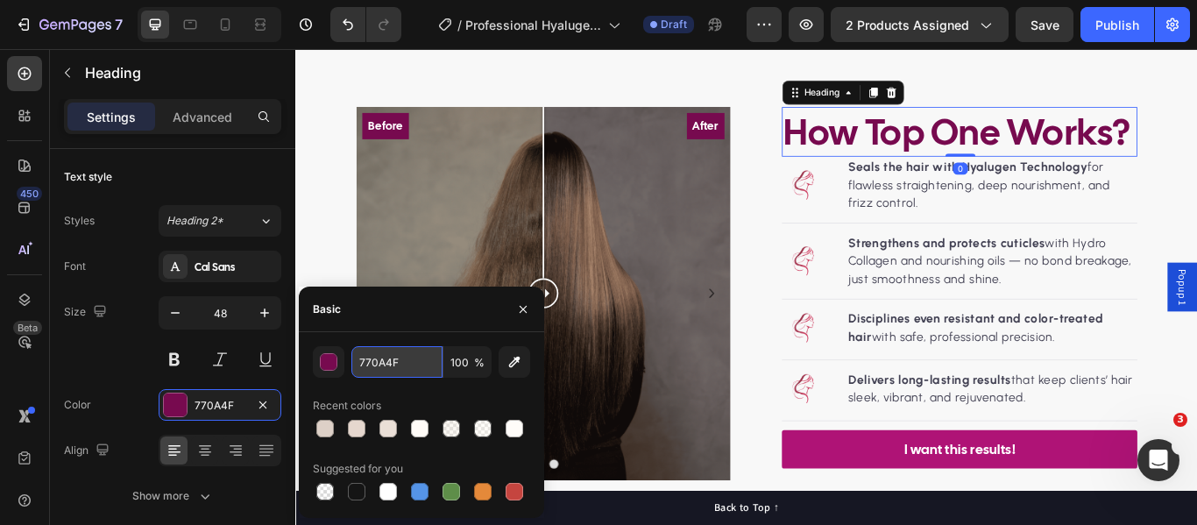
click at [377, 356] on input "770A4F" at bounding box center [396, 362] width 91 height 32
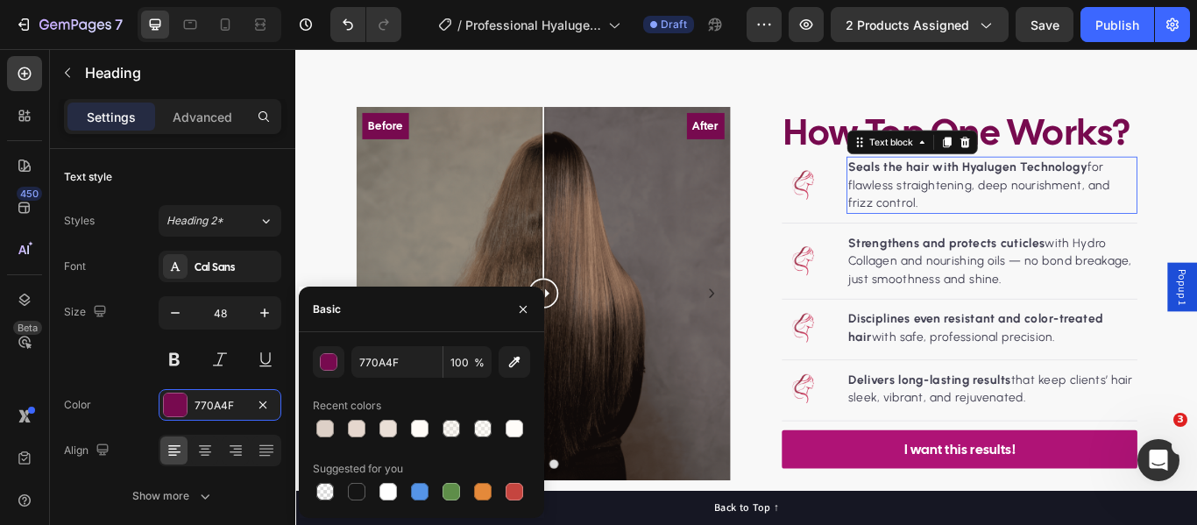
click at [1023, 205] on p "Seals the hair with Hyalugen Technology for flawless straightening, deep nouris…" at bounding box center [1107, 207] width 336 height 63
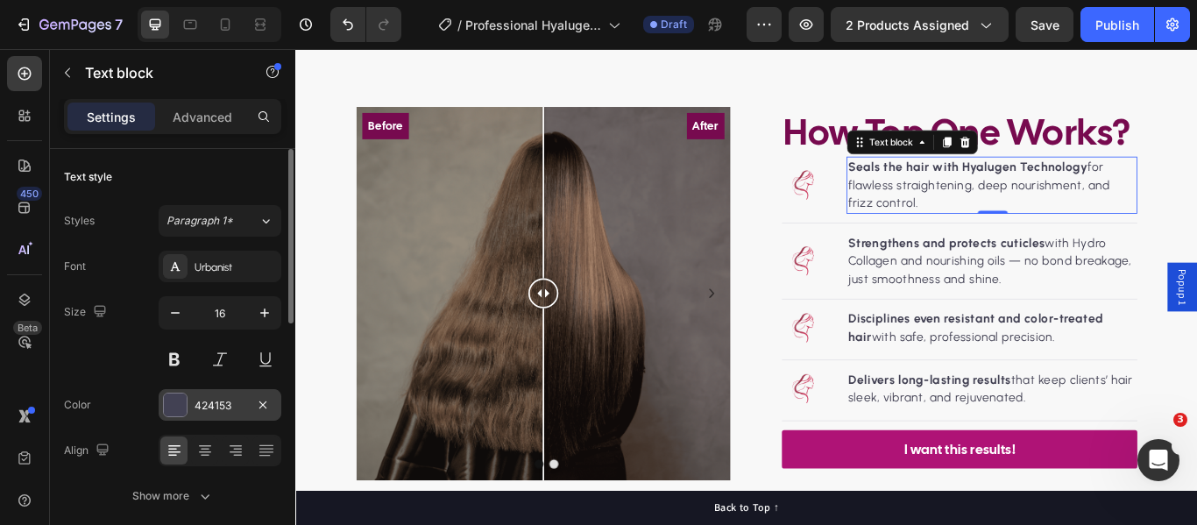
click at [200, 400] on div "424153" at bounding box center [220, 406] width 51 height 16
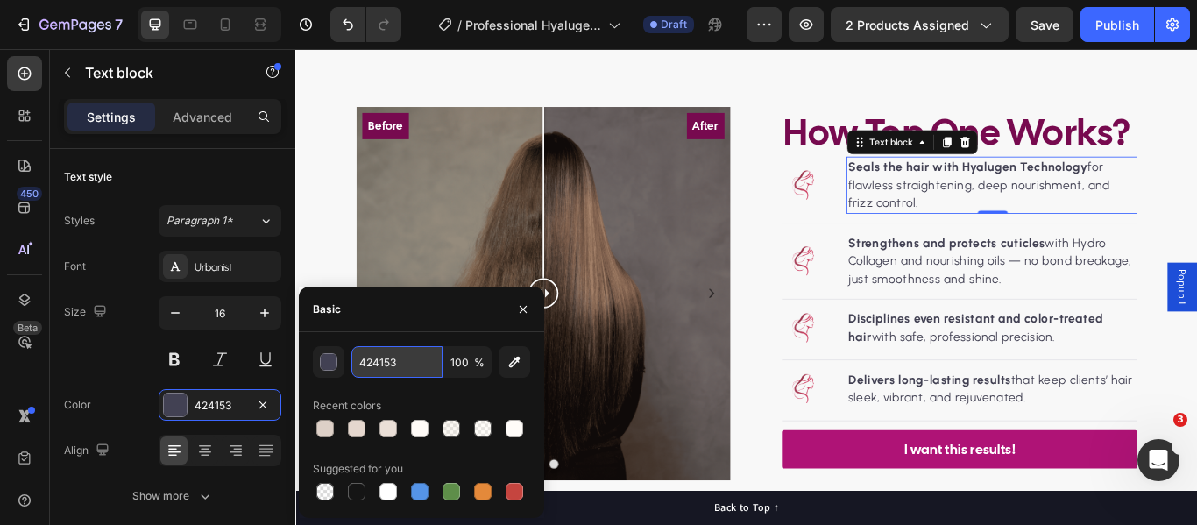
click at [389, 359] on input "424153" at bounding box center [396, 362] width 91 height 32
paste input "770A4F"
type input "770A4F"
click at [436, 396] on div "Recent colors" at bounding box center [421, 406] width 217 height 28
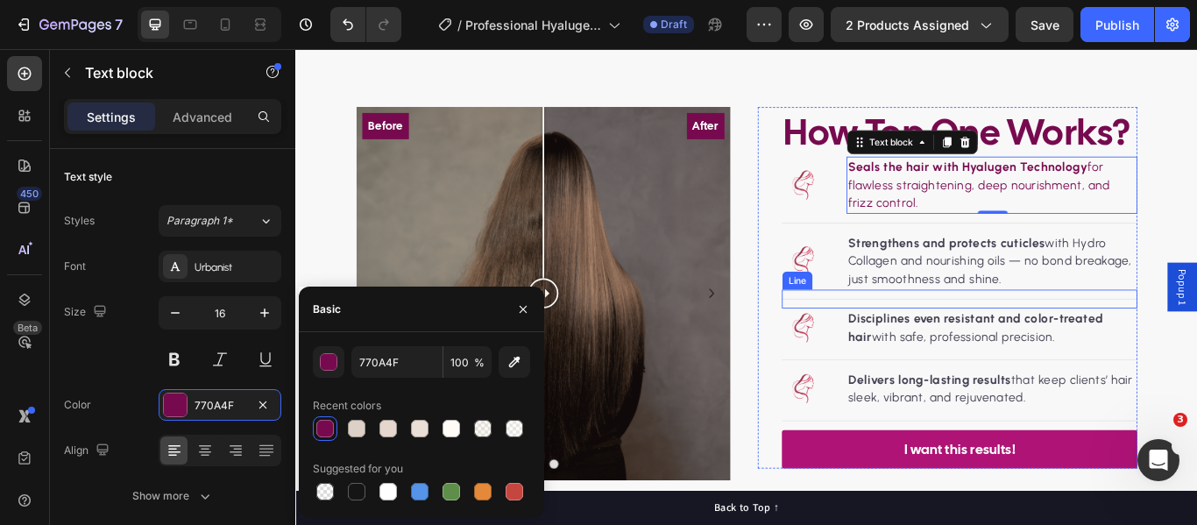
click at [994, 298] on p "Strengthens and protects cuticles with Hydro Collagen and nourishing oils — no …" at bounding box center [1107, 296] width 336 height 63
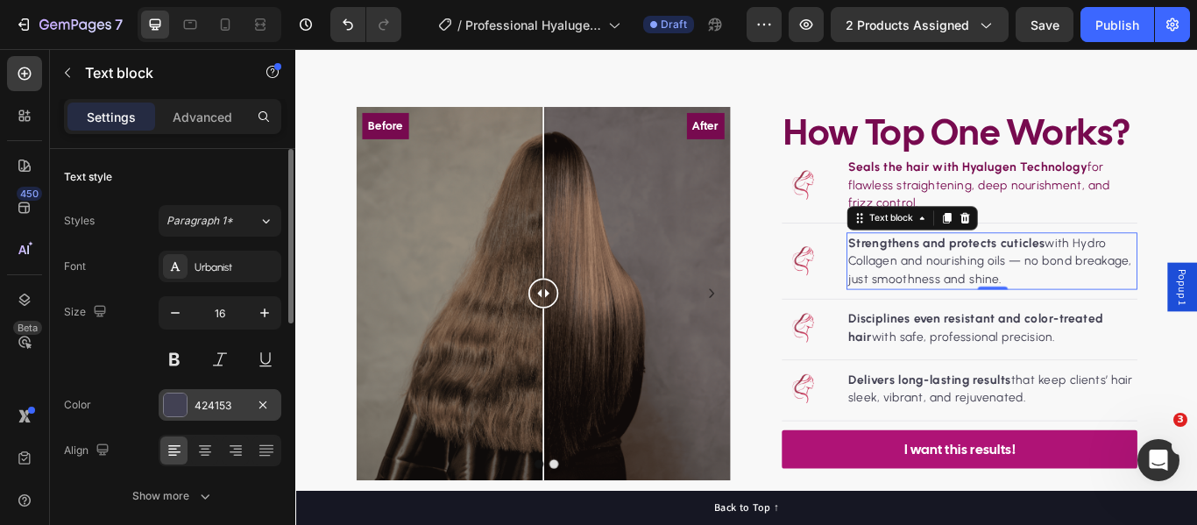
click at [172, 401] on div at bounding box center [175, 404] width 23 height 23
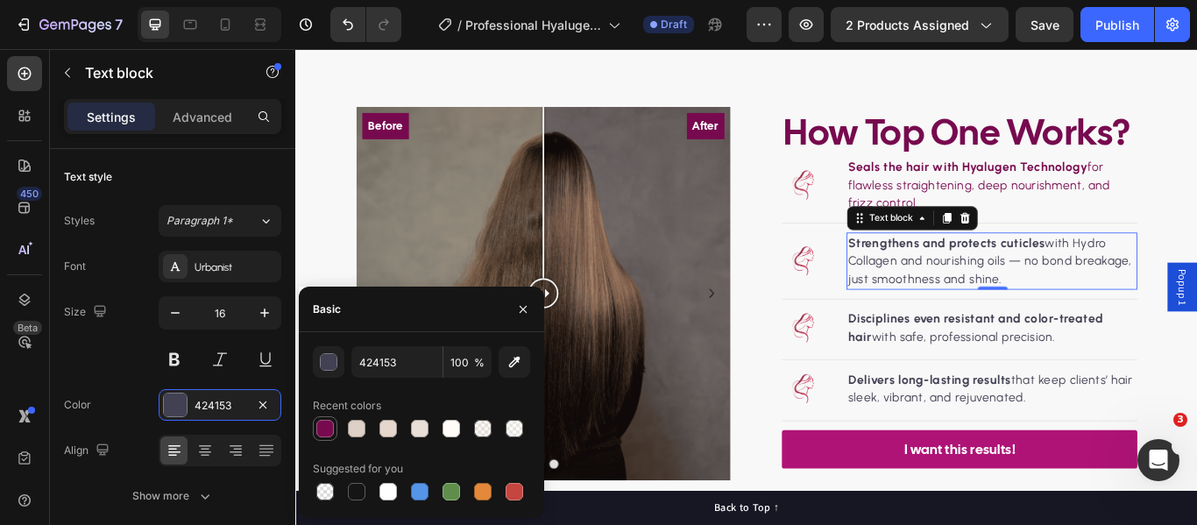
click at [320, 432] on div at bounding box center [325, 429] width 18 height 18
type input "770A4F"
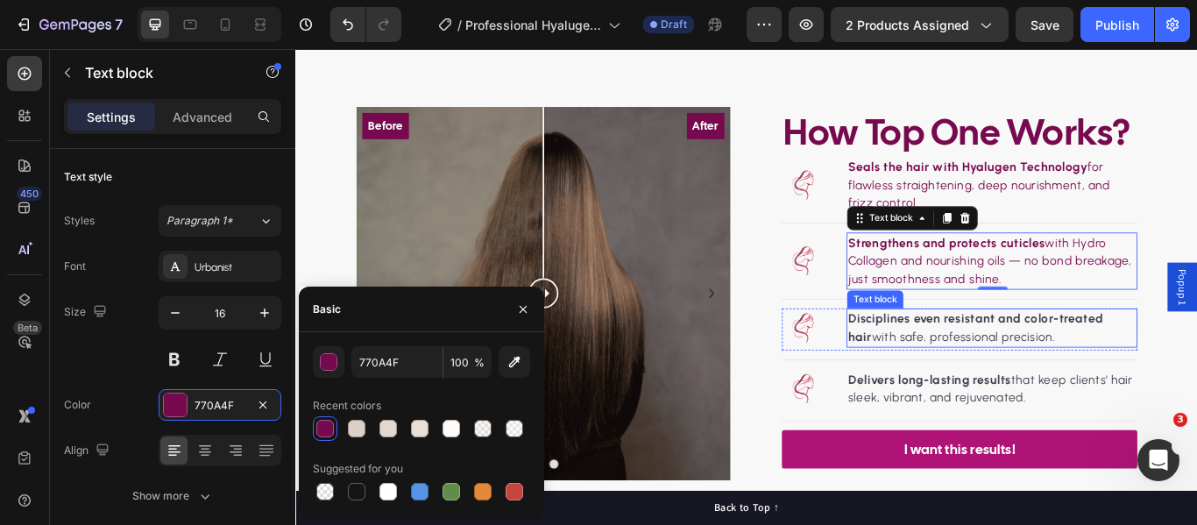
click at [1050, 367] on strong "Disciplines even resistant and color-treated hair" at bounding box center [1087, 374] width 297 height 38
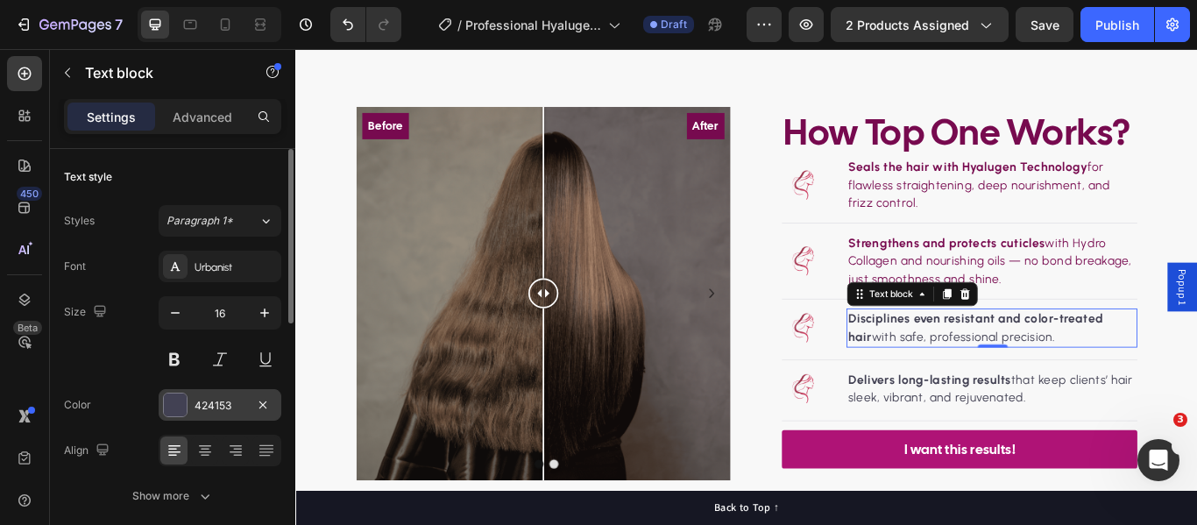
click at [185, 401] on div at bounding box center [175, 404] width 23 height 23
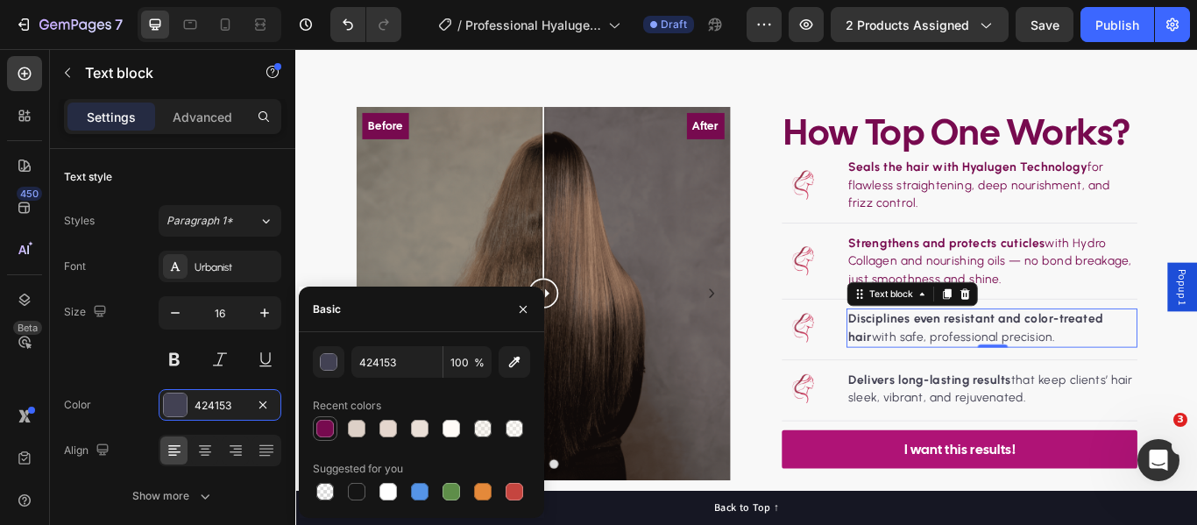
click at [324, 428] on div at bounding box center [325, 429] width 18 height 18
type input "770A4F"
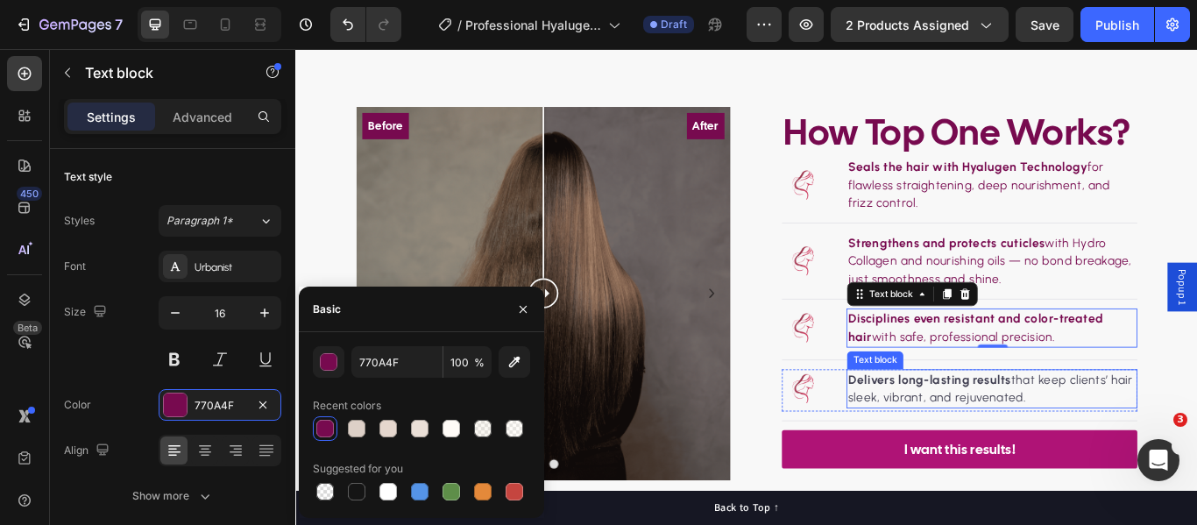
click at [1006, 463] on p "Delivers long-lasting results that keep clients’ hair sleek, vibrant, and rejuv…" at bounding box center [1107, 445] width 336 height 42
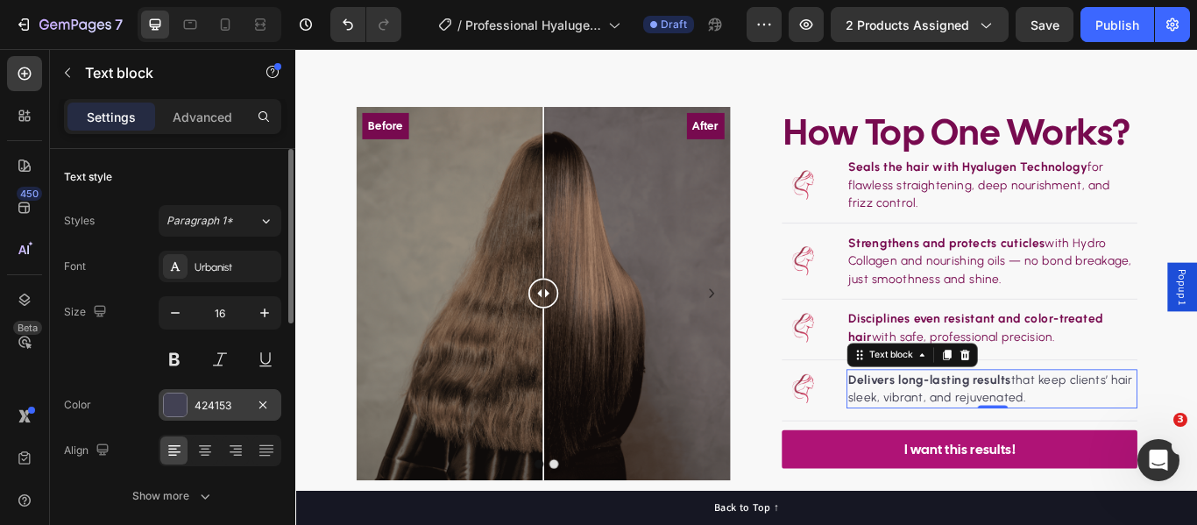
click at [179, 410] on div at bounding box center [175, 404] width 23 height 23
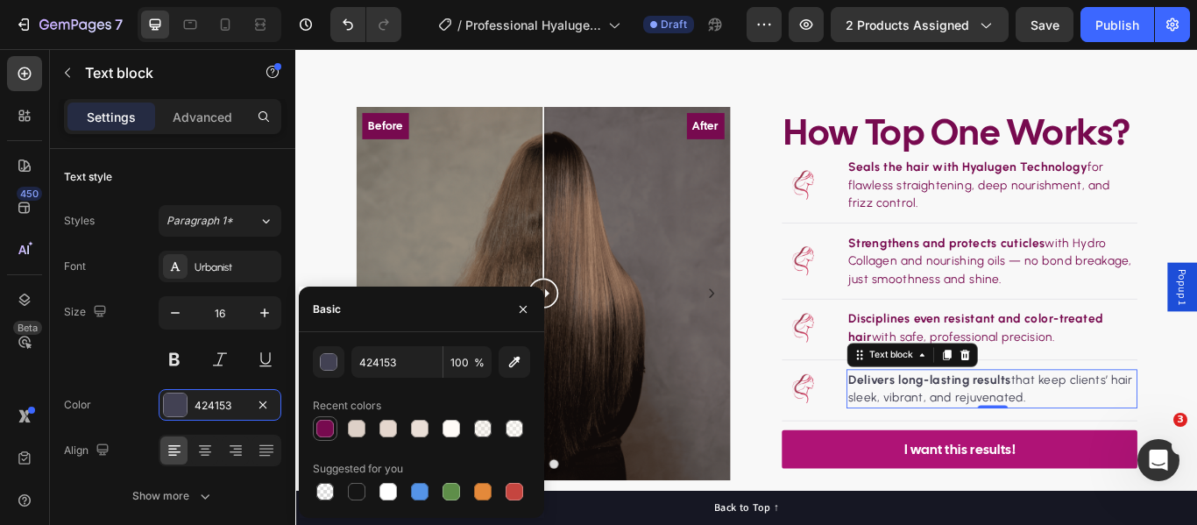
click at [319, 428] on div at bounding box center [325, 429] width 18 height 18
type input "770A4F"
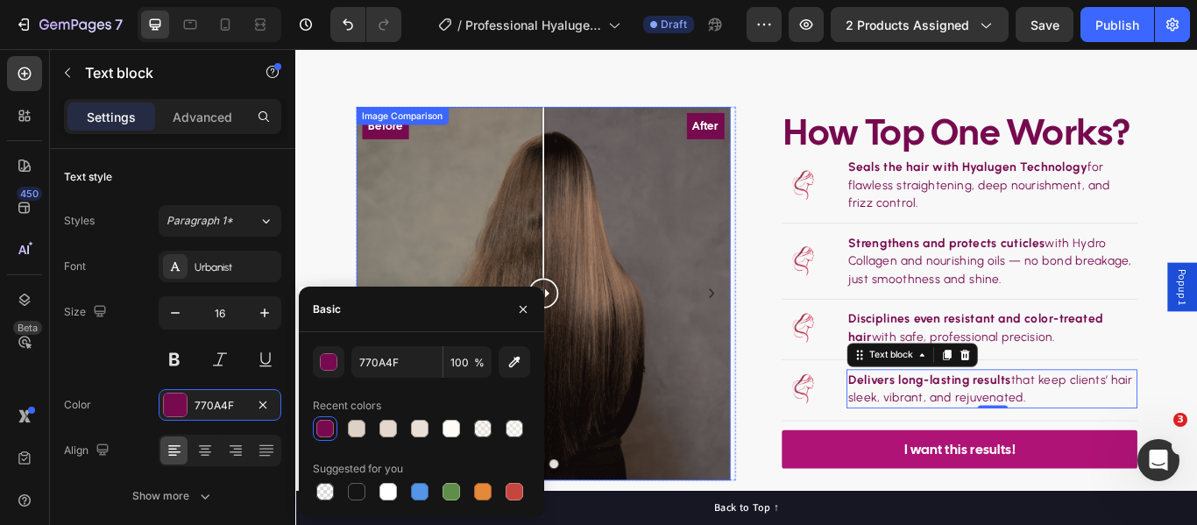
click at [788, 138] on div "Before After" at bounding box center [583, 335] width 436 height 436
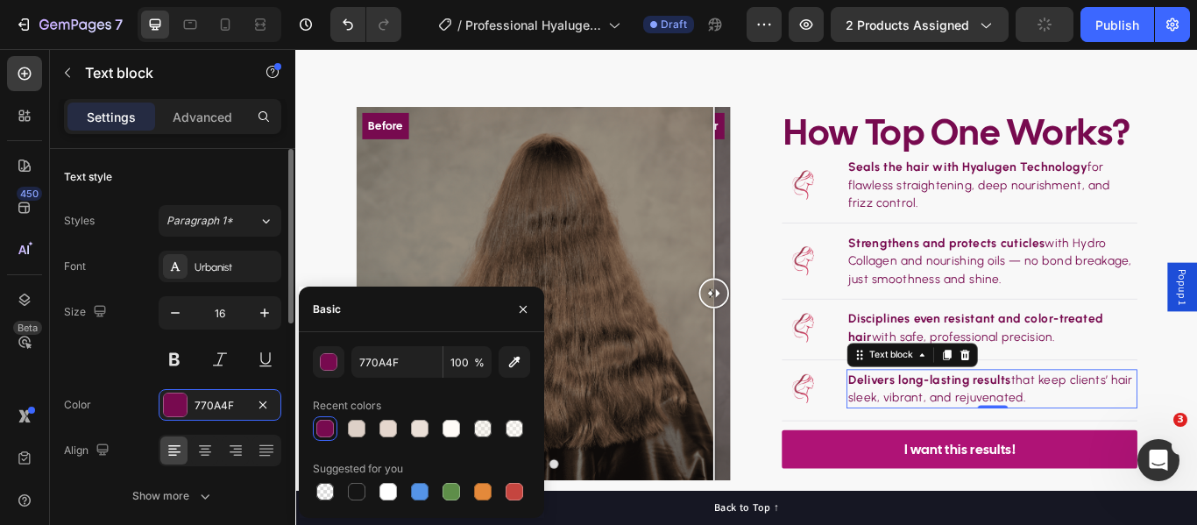
click at [140, 370] on div "Size 16" at bounding box center [172, 335] width 217 height 79
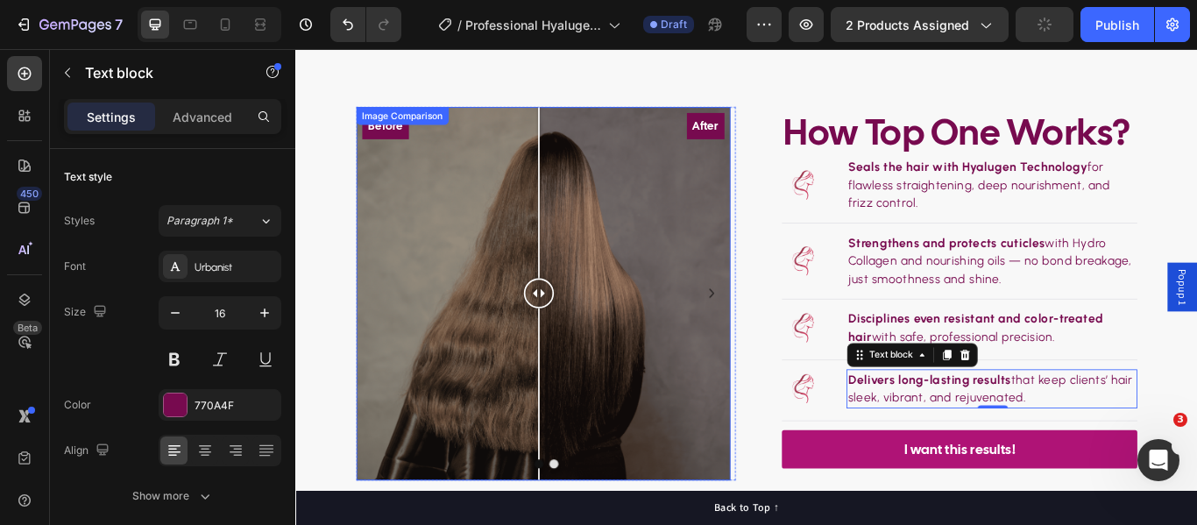
click at [578, 258] on div "Before After" at bounding box center [583, 335] width 436 height 436
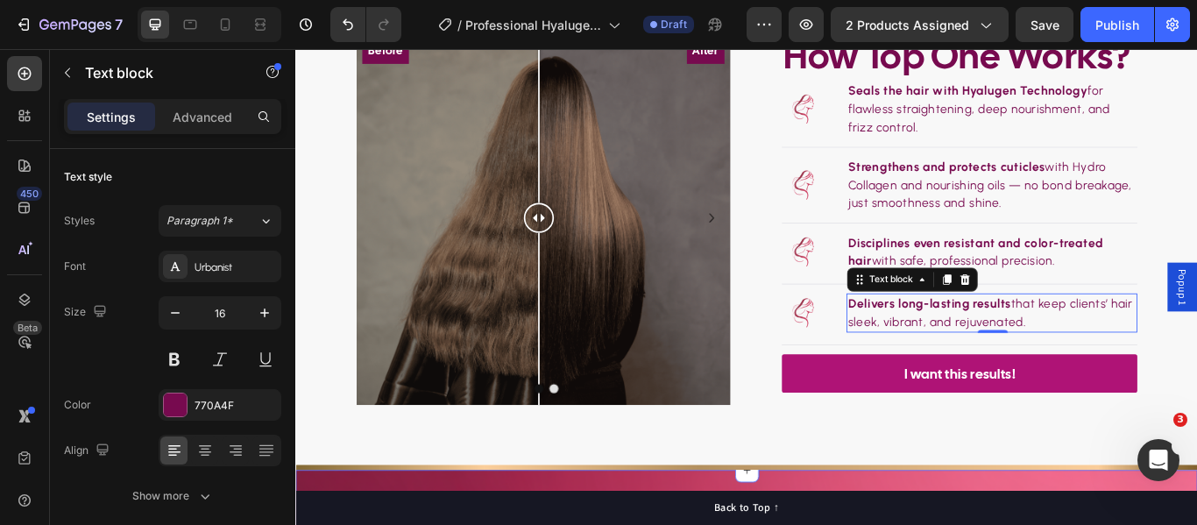
scroll to position [2190, 0]
click at [1060, 488] on div "How Nanoplex Arginina Works? Heading How Top One Works? Heading Image Seals the…" at bounding box center [820, 236] width 1051 height 598
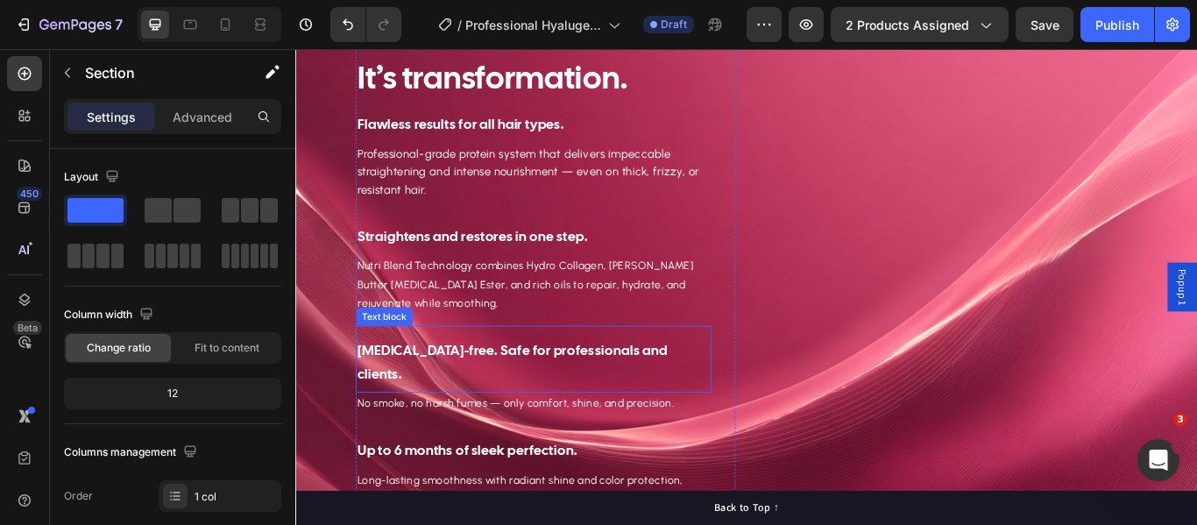
scroll to position [2804, 0]
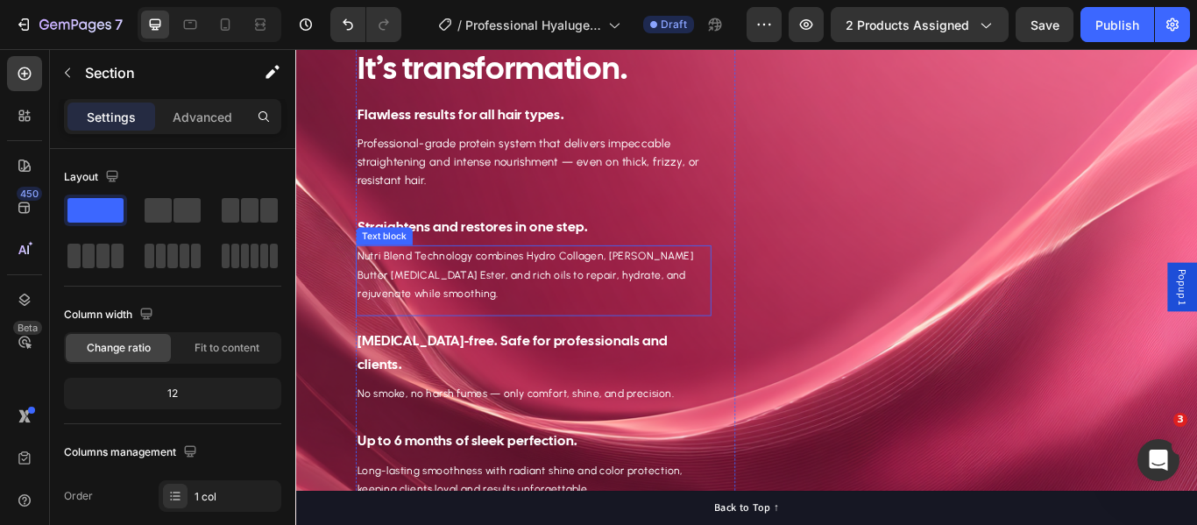
click at [469, 293] on span "Nutri Blend Technology combines Hydro Collagen, Shea Butter Cetyl Ester, and ri…" at bounding box center [563, 312] width 393 height 59
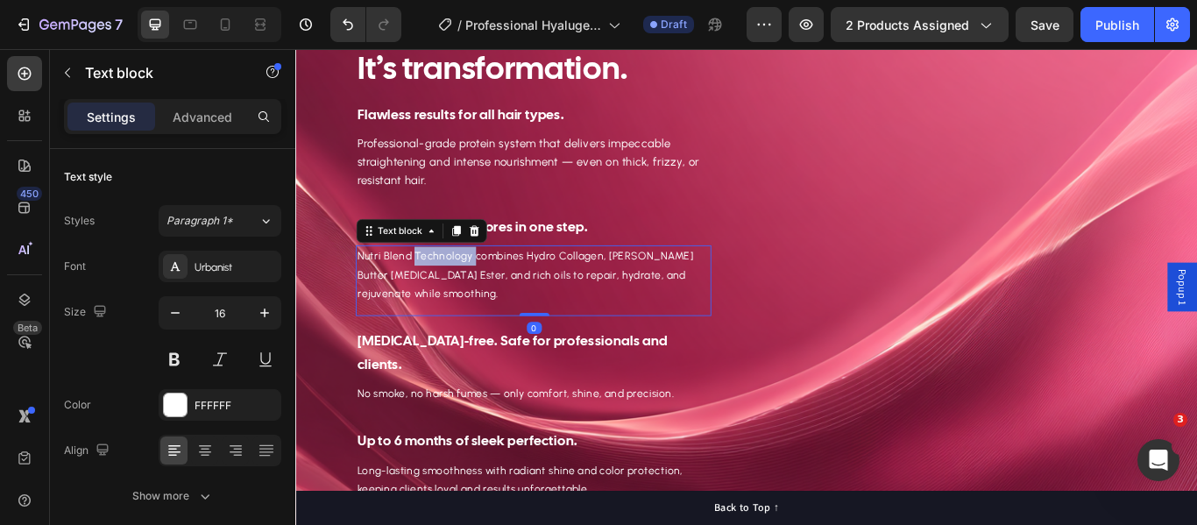
click at [469, 293] on span "Nutri Blend Technology combines Hydro Collagen, Shea Butter Cetyl Ester, and ri…" at bounding box center [563, 312] width 393 height 59
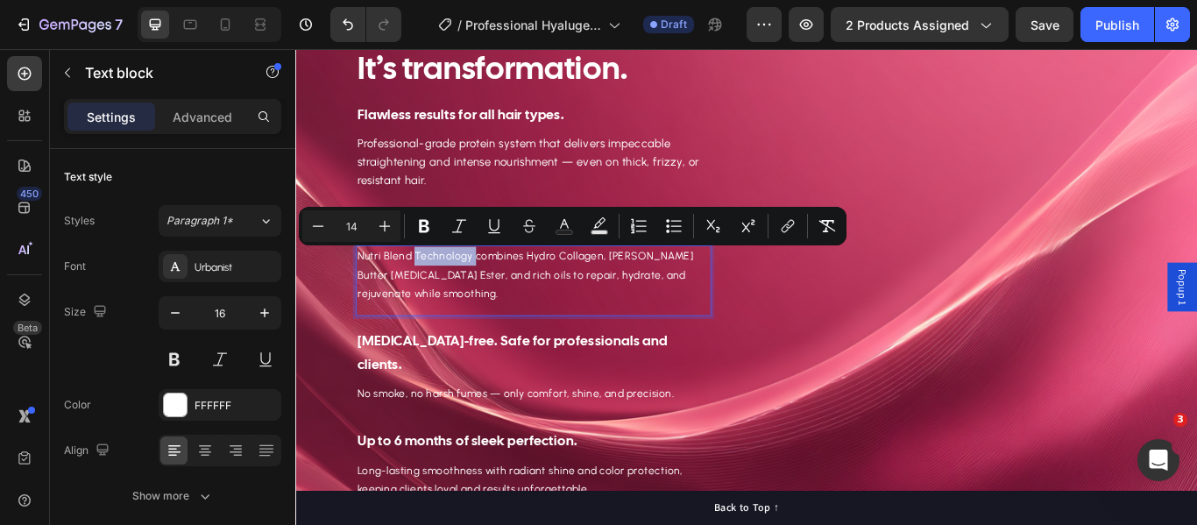
click at [491, 293] on span "Nutri Blend Technology combines Hydro Collagen, Shea Butter Cetyl Ester, and ri…" at bounding box center [563, 312] width 393 height 59
drag, startPoint x: 499, startPoint y: 296, endPoint x: 362, endPoint y: 283, distance: 137.3
click at [362, 283] on div "More than treatment. It’s transformation. Heading Flawless results for all hair…" at bounding box center [820, 390] width 1051 height 786
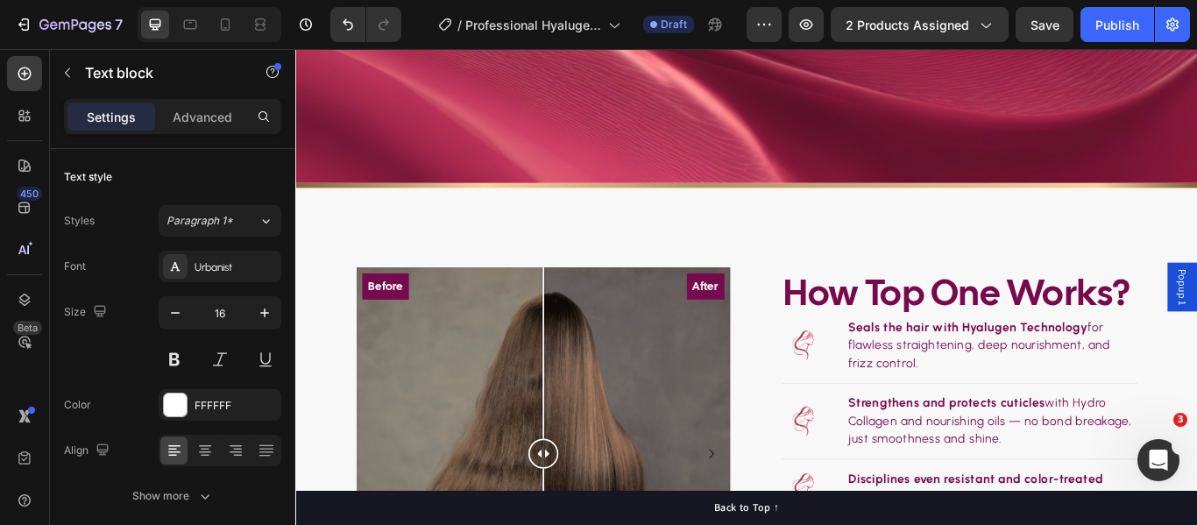
scroll to position [1840, 0]
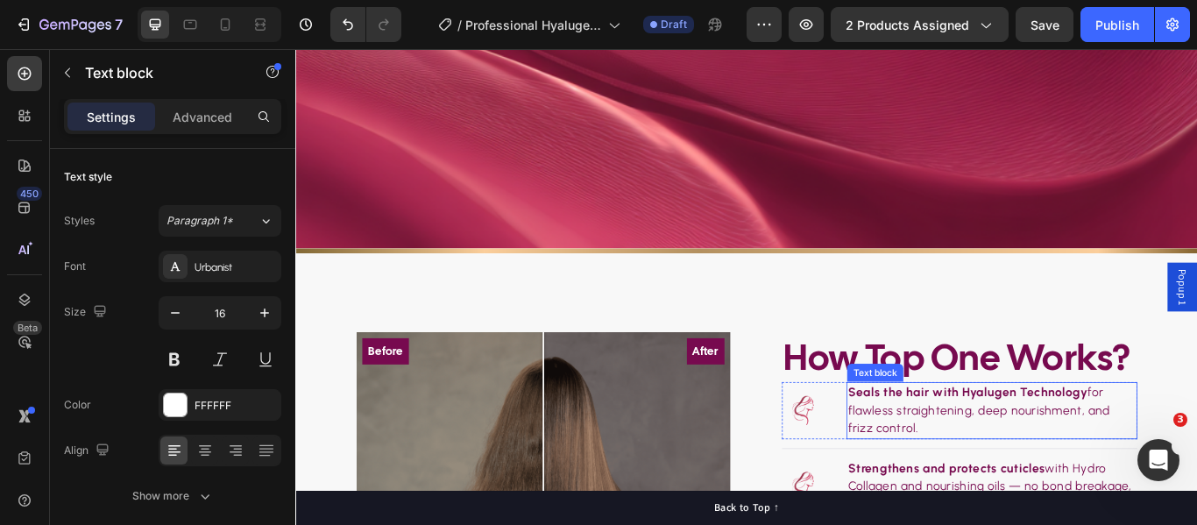
click at [1036, 449] on strong "Seals the hair with Hyalugen Technology" at bounding box center [1078, 449] width 279 height 17
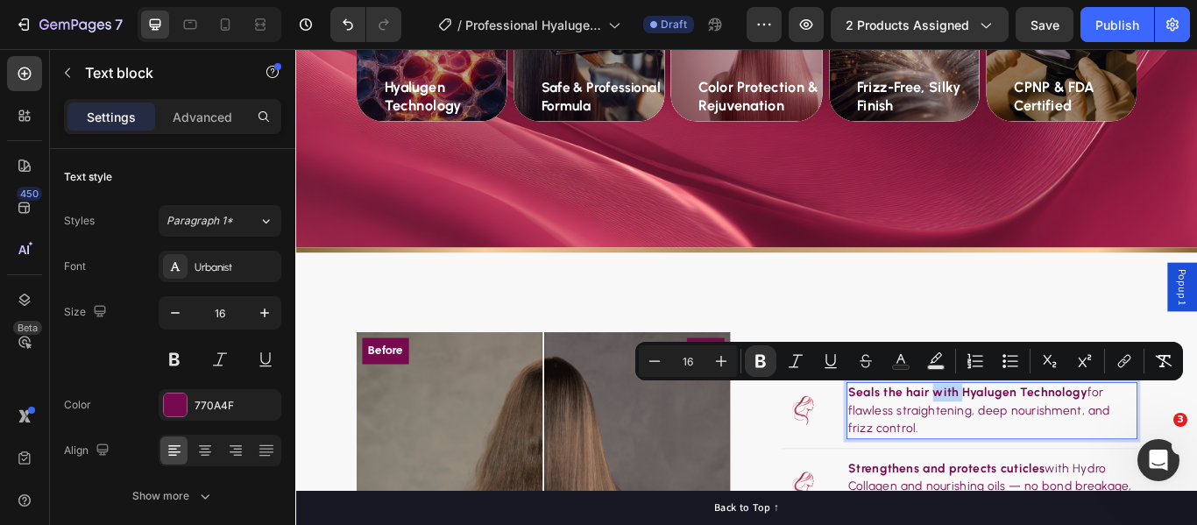
click at [1065, 446] on strong "Seals the hair with Hyalugen Technology" at bounding box center [1078, 449] width 279 height 17
drag, startPoint x: 1065, startPoint y: 446, endPoint x: 1206, endPoint y: 451, distance: 140.3
click at [1196, 451] on p "Seals the hair with Hyalugen Technology for flawless straightening, deep nouris…" at bounding box center [1107, 470] width 336 height 63
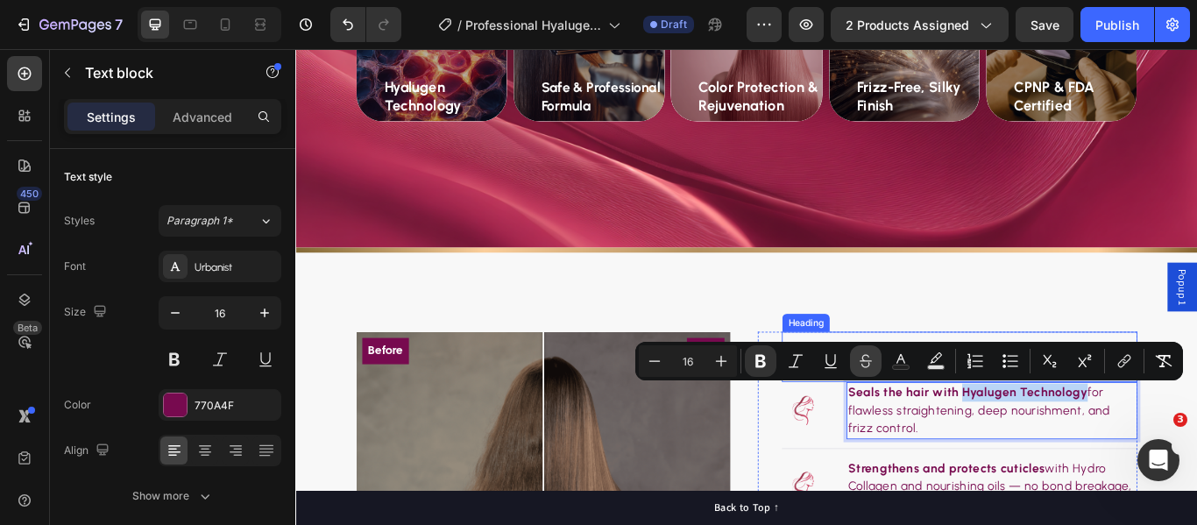
copy strong "Hyalugen Technology"
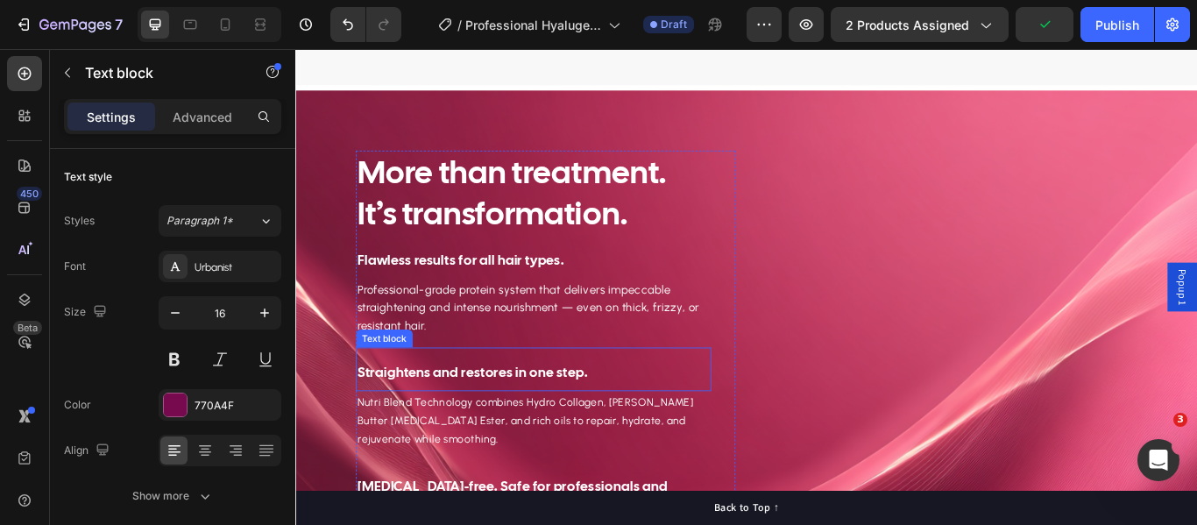
scroll to position [2345, 0]
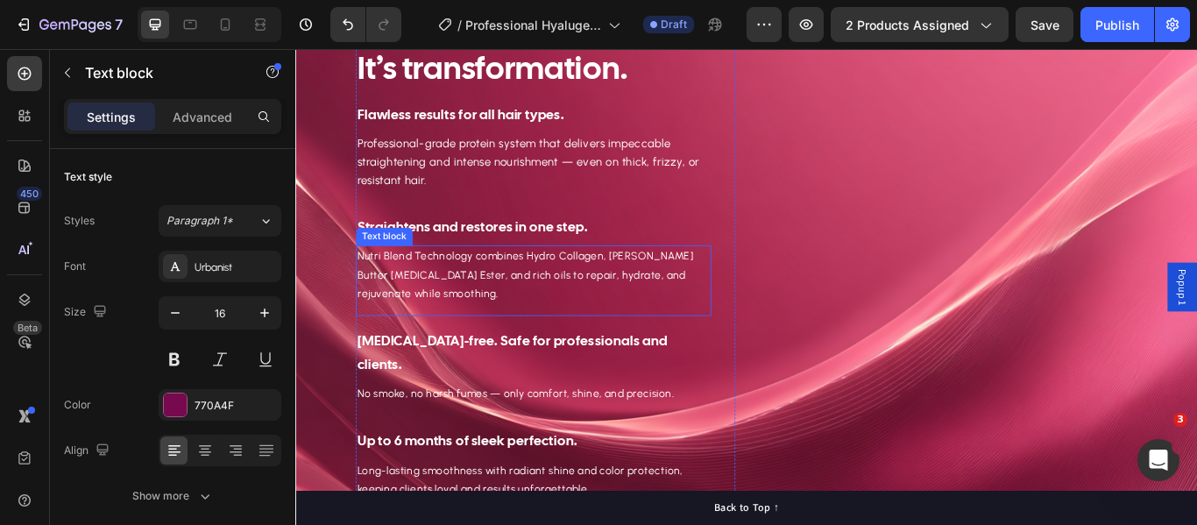
click at [438, 311] on span "Nutri Blend Technology combines Hydro Collagen, Shea Butter Cetyl Ester, and ri…" at bounding box center [563, 312] width 393 height 59
click at [492, 304] on span "Nutri Blend Technology combines Hydro Collagen, Shea Butter Cetyl Ester, and ri…" at bounding box center [563, 312] width 393 height 59
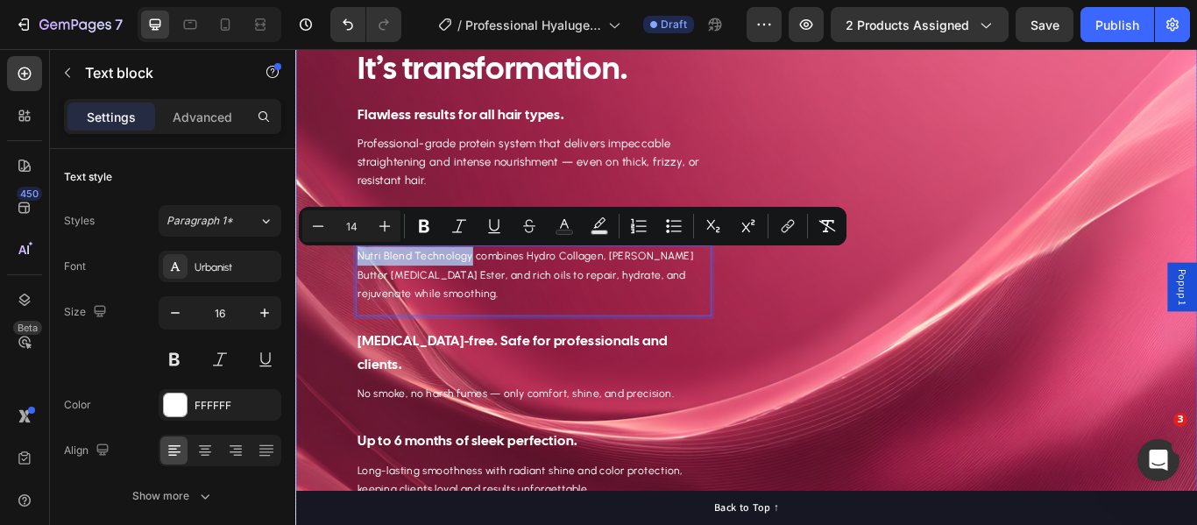
drag, startPoint x: 497, startPoint y: 294, endPoint x: 353, endPoint y: 293, distance: 143.7
click at [353, 293] on div "More than treatment. It’s transformation. Heading Flawless results for all hair…" at bounding box center [820, 390] width 1051 height 786
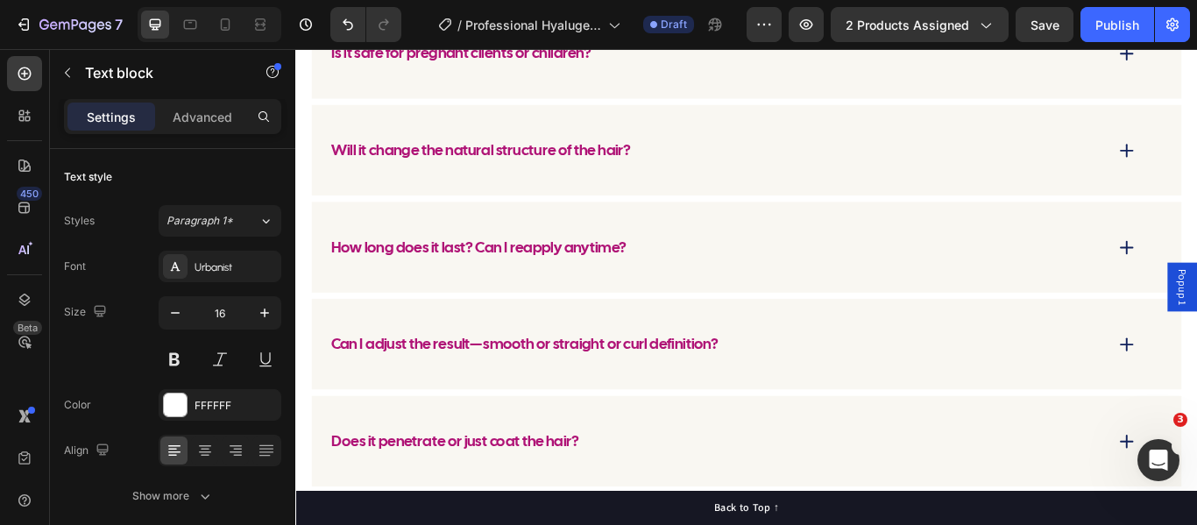
scroll to position [6551, 0]
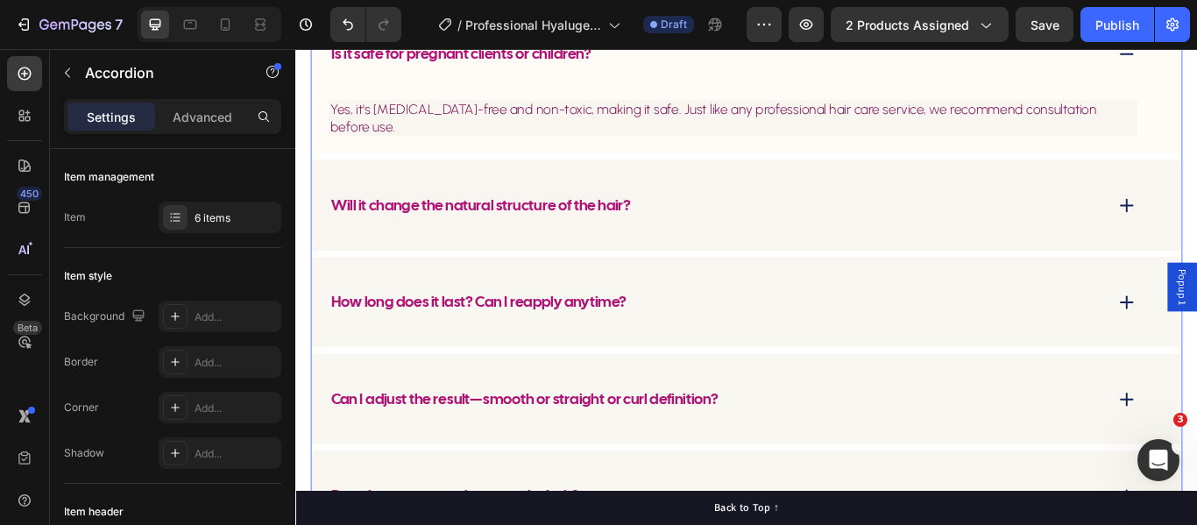
scroll to position [6726, 0]
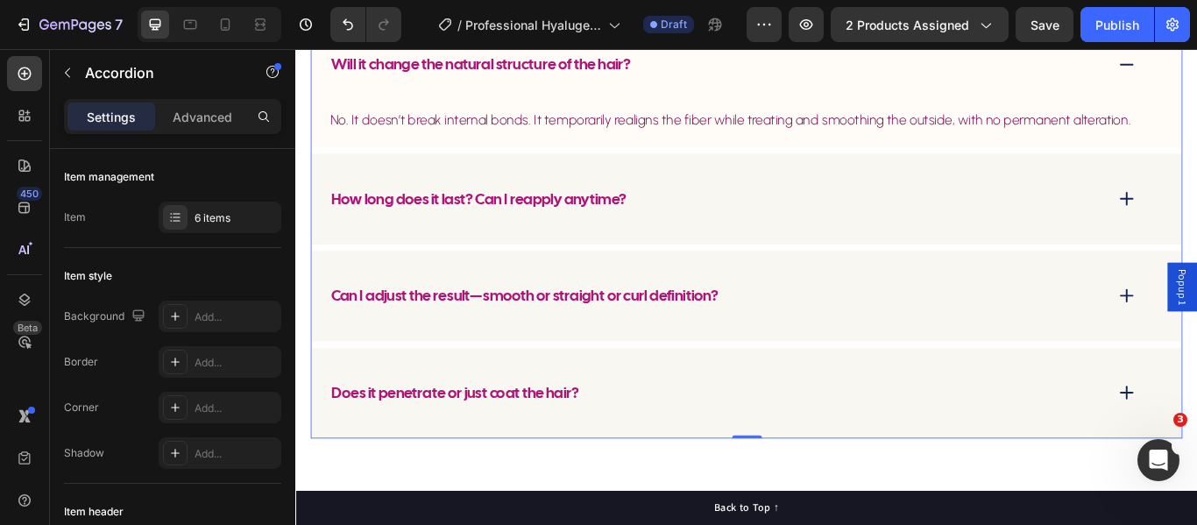
scroll to position [6902, 0]
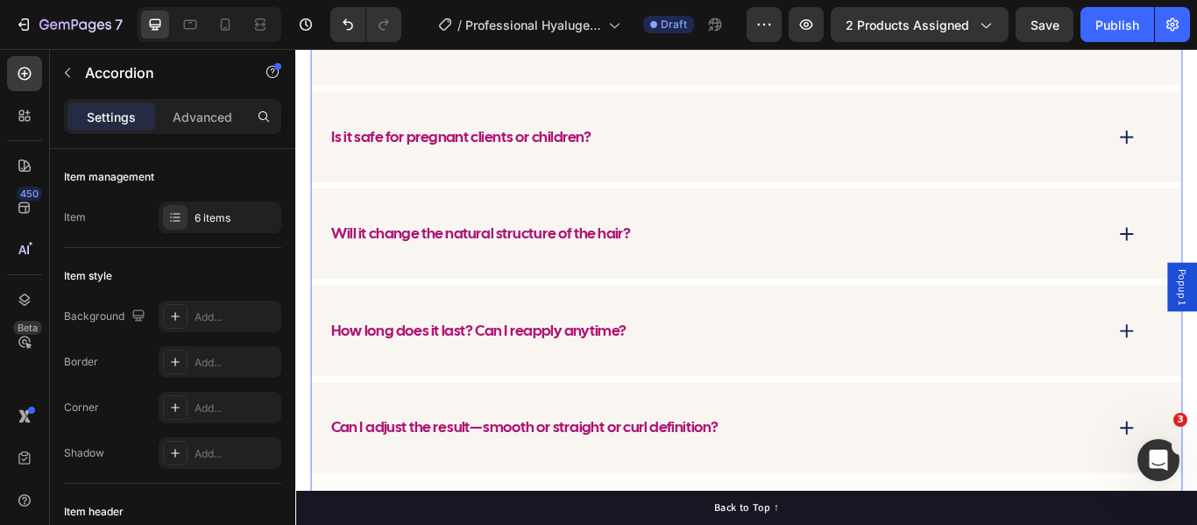
scroll to position [6545, 0]
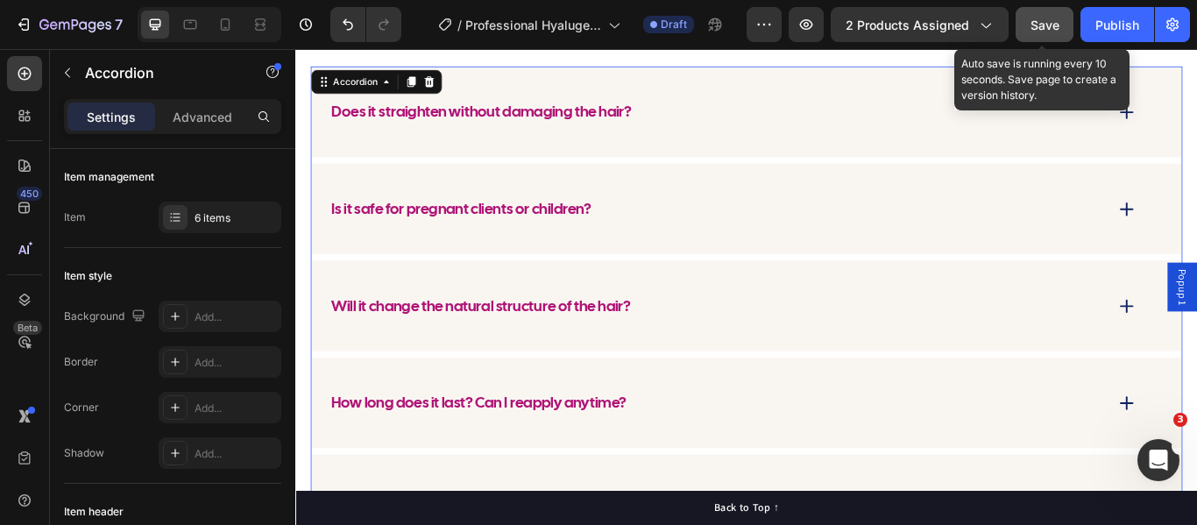
click at [1053, 25] on span "Save" at bounding box center [1044, 25] width 29 height 15
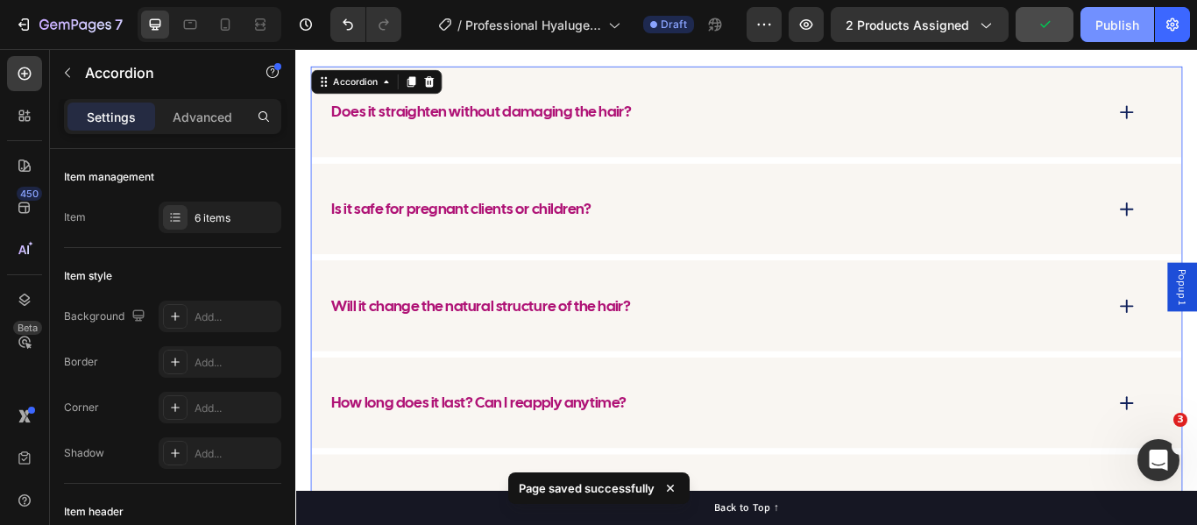
click at [1093, 35] on button "Publish" at bounding box center [1117, 24] width 74 height 35
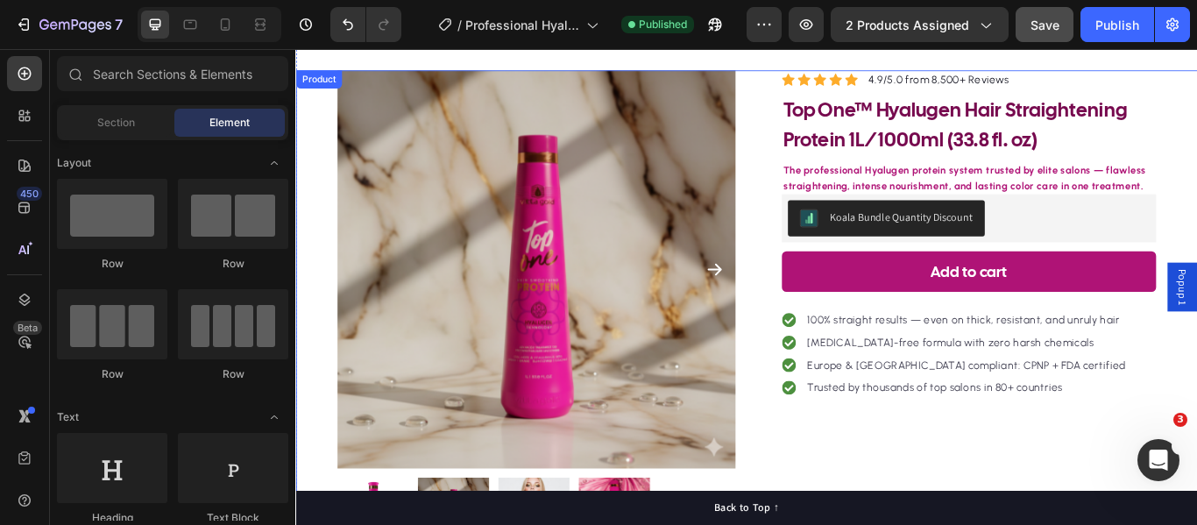
scroll to position [0, 0]
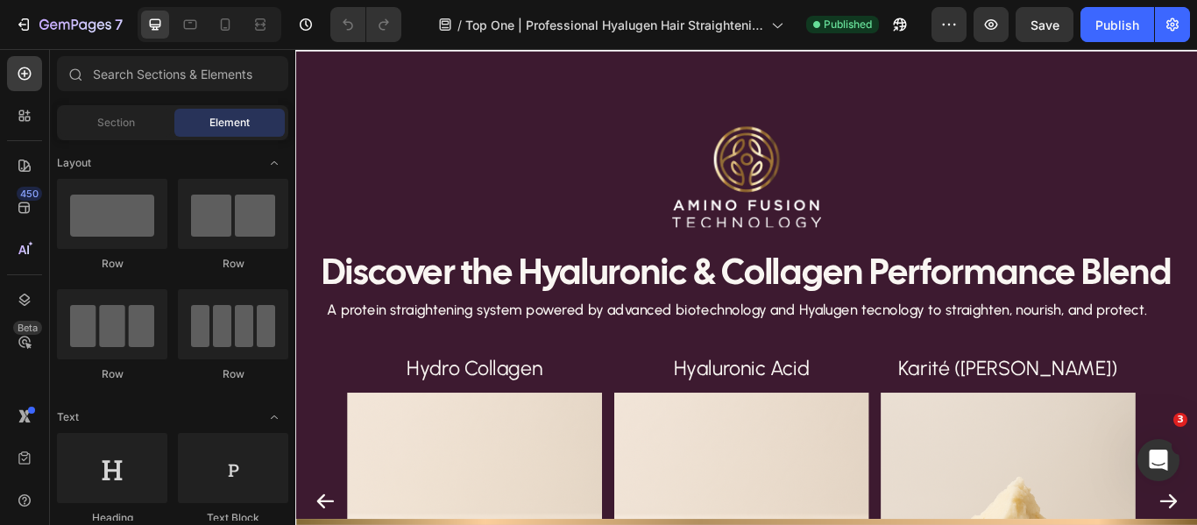
scroll to position [3592, 0]
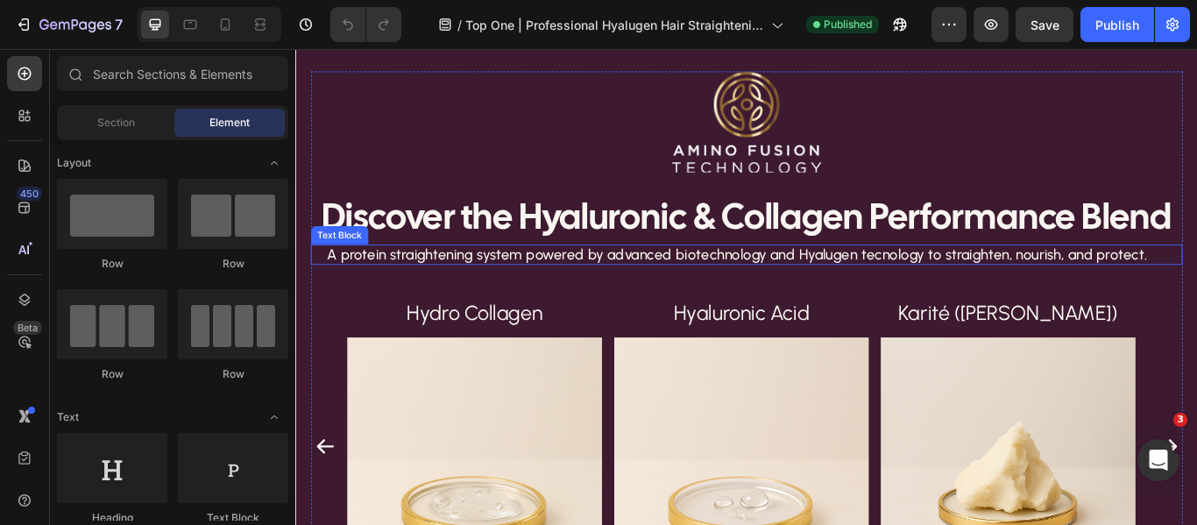
click at [994, 285] on p "A protein straightening system powered by advanced biotechnology and Hyalugen t…" at bounding box center [810, 289] width 991 height 21
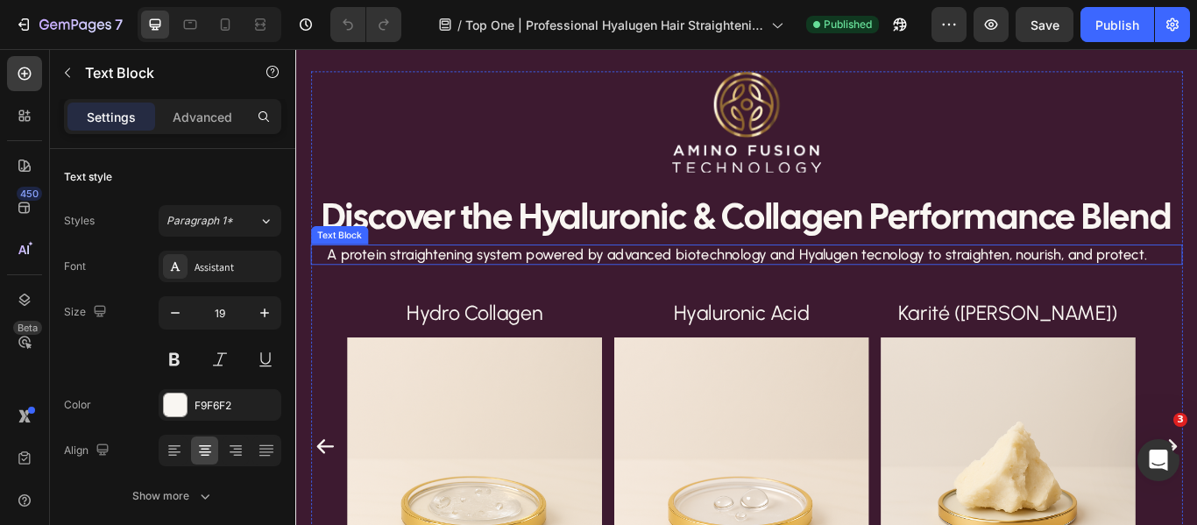
click at [994, 285] on p "A protein straightening system powered by advanced biotechnology and Hyalugen t…" at bounding box center [810, 289] width 991 height 21
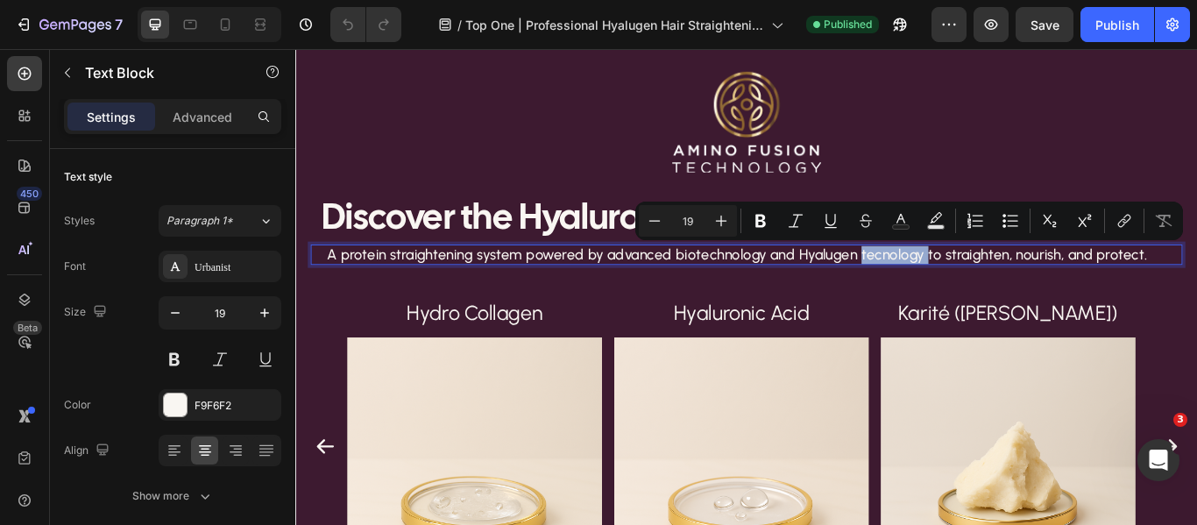
click at [1011, 292] on p "A protein straightening system powered by advanced biotechnology and Hyalugen t…" at bounding box center [810, 289] width 991 height 21
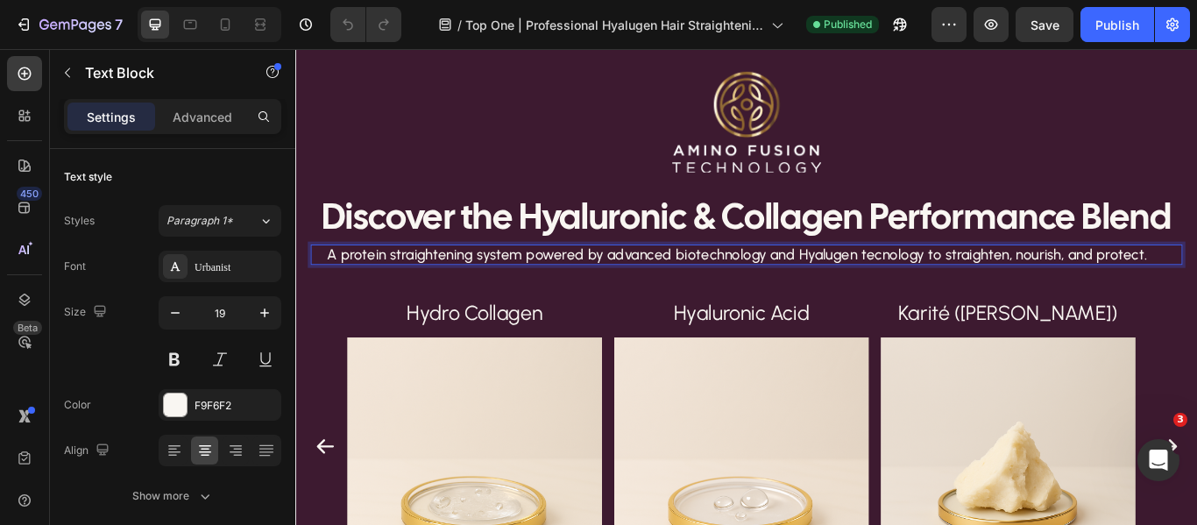
click at [974, 283] on p "A protein straightening system powered by advanced biotechnology and Hyalugen t…" at bounding box center [810, 289] width 991 height 21
click at [970, 283] on p "A protein straightening system powered by advanced biotechnology and Hyalugen t…" at bounding box center [810, 289] width 991 height 21
click at [1018, 279] on p "A protein straightening system powered by advanced biotechnology and Hyalugen T…" at bounding box center [810, 289] width 991 height 21
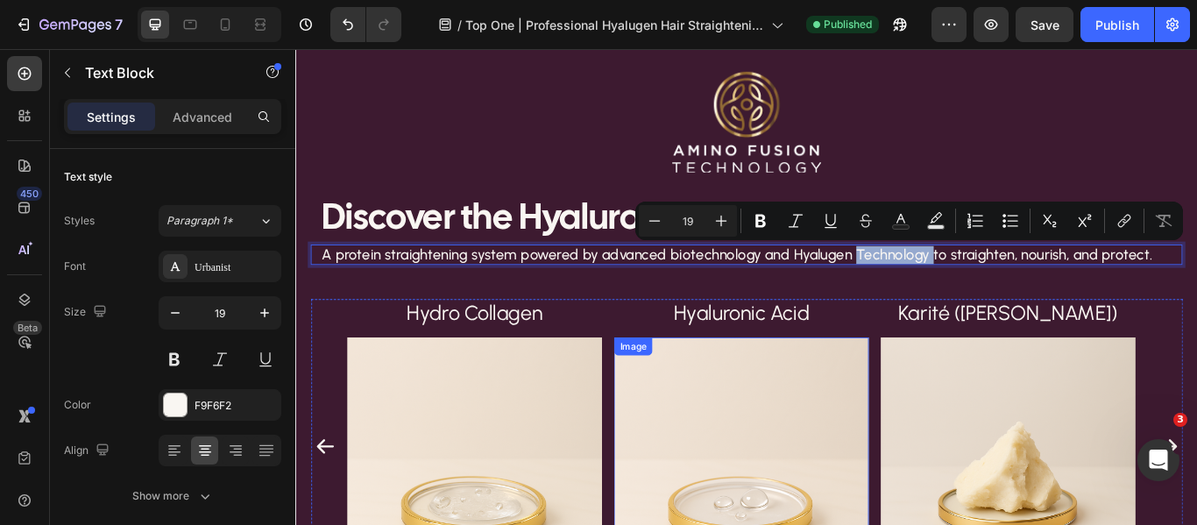
copy p "Technology"
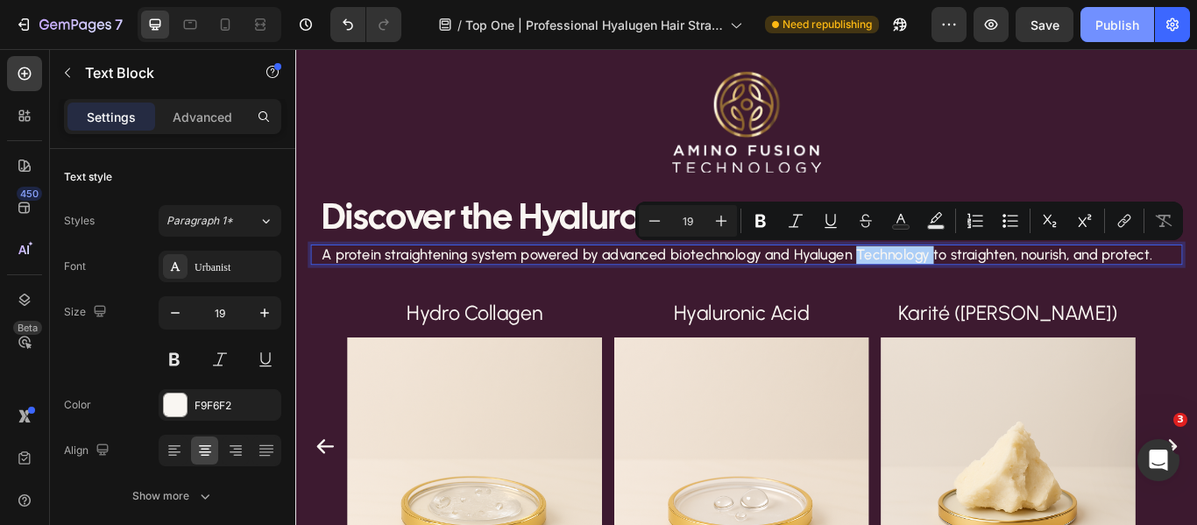
click at [1110, 18] on div "Publish" at bounding box center [1117, 25] width 44 height 18
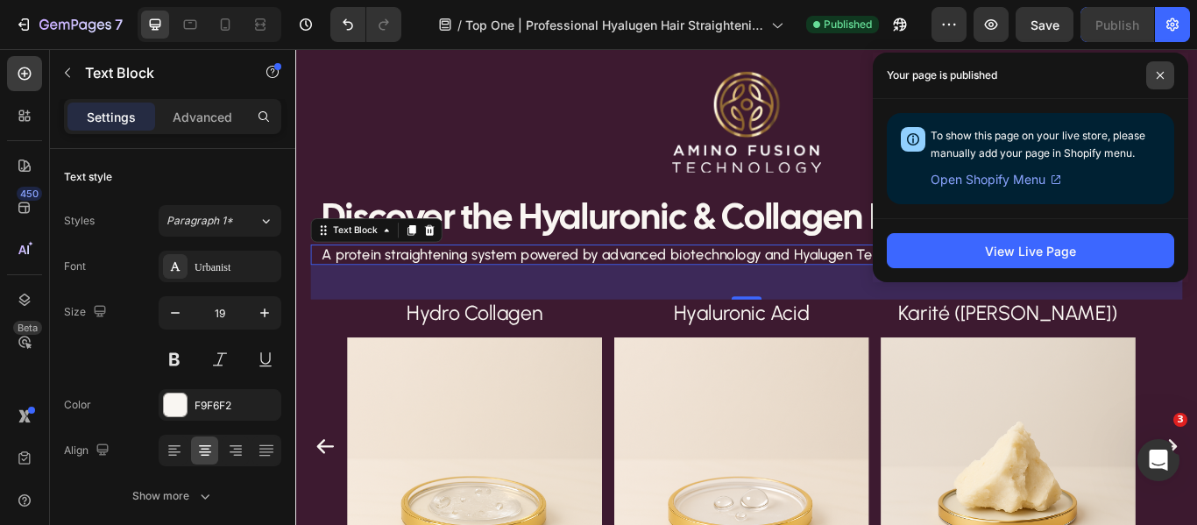
click at [1151, 70] on span at bounding box center [1160, 75] width 28 height 28
